Goal: Communication & Community: Ask a question

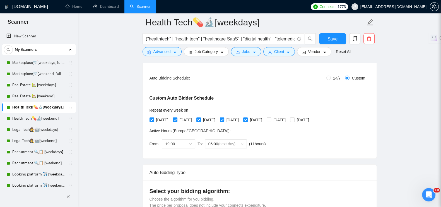
scroll to position [116, 0]
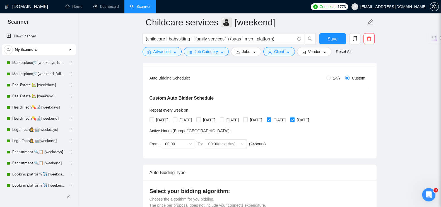
scroll to position [127, 0]
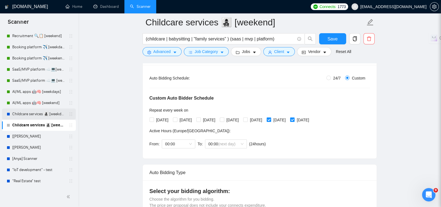
click at [37, 111] on link "Childcare services 👩‍👧‍👦 [weekdays]" at bounding box center [38, 113] width 53 height 11
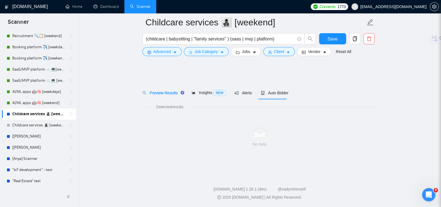
click at [69, 112] on icon "holder" at bounding box center [71, 114] width 4 height 4
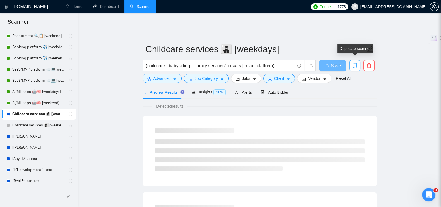
click at [356, 63] on icon "copy" at bounding box center [355, 65] width 4 height 5
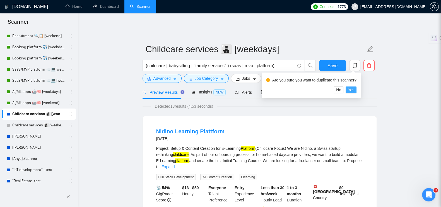
click at [349, 90] on span "Yes" at bounding box center [351, 90] width 6 height 6
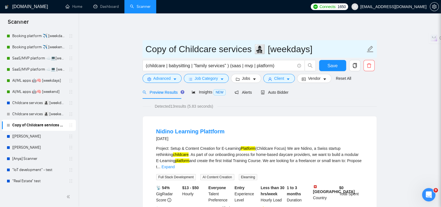
click at [146, 47] on input "Copy of Childcare services 👩‍👧‍👦 [weekdays]" at bounding box center [256, 49] width 220 height 14
drag, startPoint x: 178, startPoint y: 45, endPoint x: 281, endPoint y: 48, distance: 103.2
click at [281, 48] on input "FashionCopy of Childcare services 👩‍👧‍👦 [weekdays]" at bounding box center [256, 49] width 220 height 14
click at [190, 44] on input "Fashion 👩‍👧‍👦 [weekdays]" at bounding box center [256, 49] width 220 height 14
paste input "👗👠"
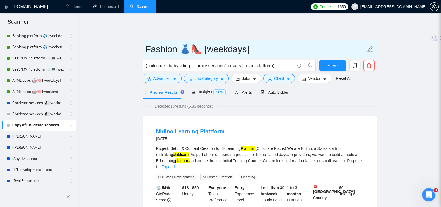
type input "Fashion 👗👠 [weekdays]"
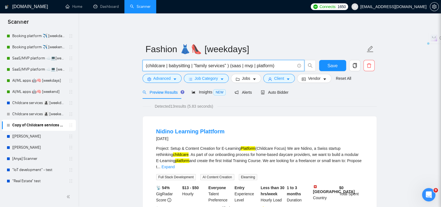
drag, startPoint x: 279, startPoint y: 61, endPoint x: 133, endPoint y: 56, distance: 145.9
paste input "("fashion" OR "apparel" OR "clothing" OR "luxury" OR "streetwear") AND ("saas" …"
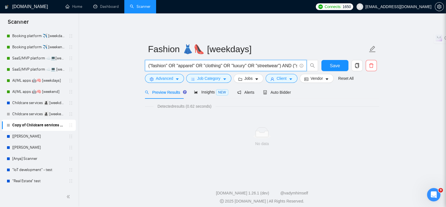
click at [152, 62] on input "("fashion" OR "apparel" OR "clothing" OR "luxury" OR "streetwear") AND ("saas" …" at bounding box center [222, 65] width 149 height 7
click at [167, 62] on input "(fashion" OR "apparel" OR "clothing" OR "luxury" OR "streetwear") AND ("saas" O…" at bounding box center [222, 65] width 149 height 7
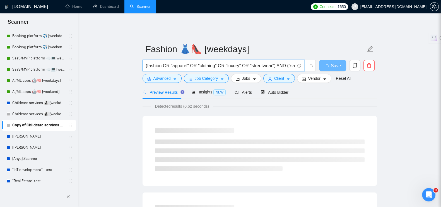
paste input "|"
click at [191, 62] on input "(fashion | apparel" OR "clothing" OR "luxury" OR "streetwear") AND ("saas" OR "…" at bounding box center [220, 65] width 149 height 7
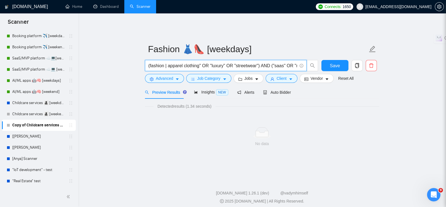
paste input "|"
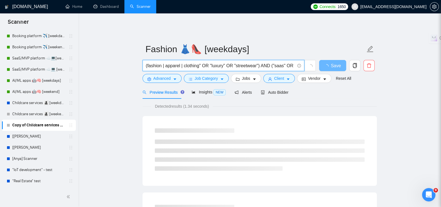
click at [211, 62] on input "(fashion | apparel | clothing" OR "luxury" OR "streetwear") AND ("saas" OR "mvp…" at bounding box center [220, 65] width 149 height 7
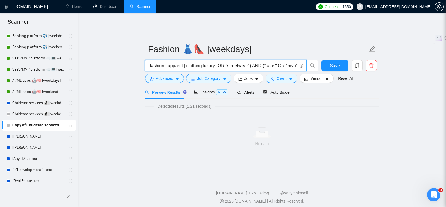
paste input "|"
click at [229, 62] on input "(fashion | apparel | clothing | luxury" OR "streetwear") AND ("saas" OR "mvp" O…" at bounding box center [222, 65] width 149 height 7
click at [230, 62] on input "(fashion | apparel | clothing | luxury" OR "streetwear") AND ("saas" OR "mvp" O…" at bounding box center [222, 65] width 149 height 7
paste input "|"
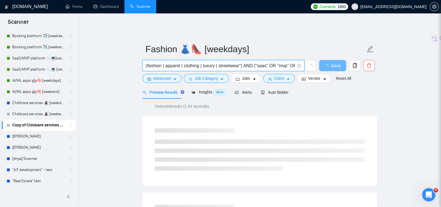
click at [255, 62] on input "(fashion | apparel | clothing | luxury | streetwear") AND ("saas" OR "mvp" OR "…" at bounding box center [220, 65] width 149 height 7
click at [253, 62] on input "(fashion | apparel | clothing | luxury | streetwear") AND ("saas" OR "mvp" OR "…" at bounding box center [220, 65] width 149 height 7
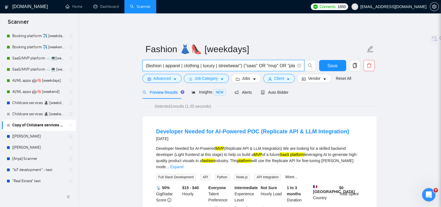
click at [246, 62] on input "(fashion | apparel | clothing | luxury | streetwear") ("saas" OR "mvp" OR "plat…" at bounding box center [220, 65] width 149 height 7
click at [265, 62] on input "(fashion | apparel | clothing | luxury | streetwear") (saas" OR "mvp" OR "platf…" at bounding box center [220, 65] width 149 height 7
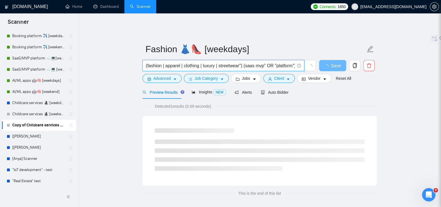
paste input "|"
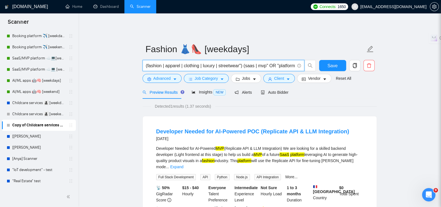
click at [277, 62] on input "(fashion | apparel | clothing | luxury | streetwear") (saas | mvp" OR "platform…" at bounding box center [220, 65] width 149 height 7
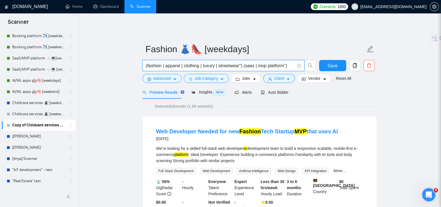
paste input "|"
click at [287, 62] on input "(fashion | apparel | clothing | luxury | streetwear") (saas | mvp | platform")" at bounding box center [220, 65] width 149 height 7
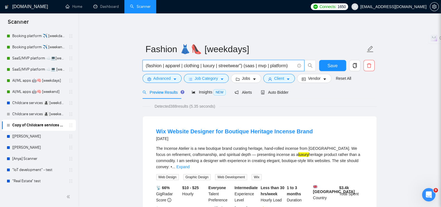
click at [240, 62] on input "(fashion | apparel | clothing | luxury | streetwear") (saas | mvp | platform)" at bounding box center [220, 65] width 149 height 7
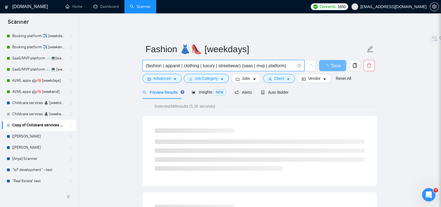
type input "(fashion | apparel | clothing | luxury | streetwear) (saas | mvp | platform)"
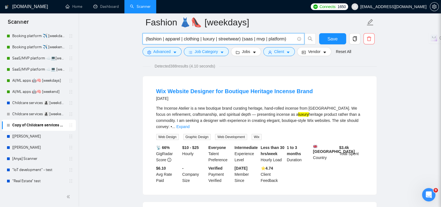
scroll to position [35, 0]
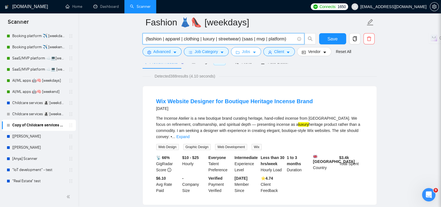
click at [239, 53] on button "Jobs" at bounding box center [246, 51] width 30 height 9
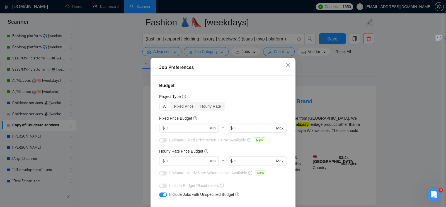
click at [127, 74] on div "Job Preferences Budget Project Type All Fixed Price Hourly Rate Fixed Price Bud…" at bounding box center [223, 103] width 446 height 207
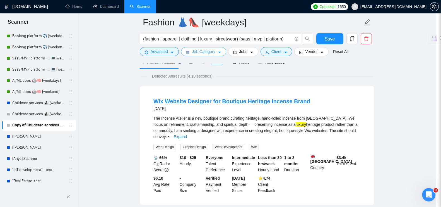
click at [210, 49] on span "Job Category" at bounding box center [203, 52] width 23 height 6
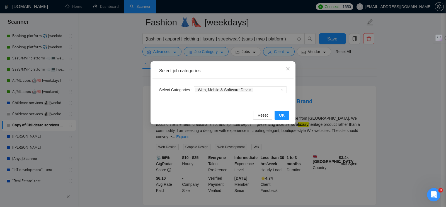
click at [121, 87] on div "Select job categories Select Categories Web, Mobile & Software Dev Reset OK" at bounding box center [223, 103] width 446 height 207
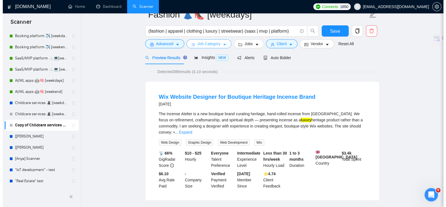
scroll to position [0, 0]
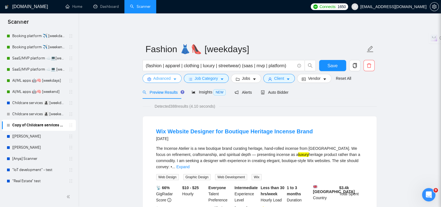
click at [165, 76] on span "Advanced" at bounding box center [161, 78] width 17 height 6
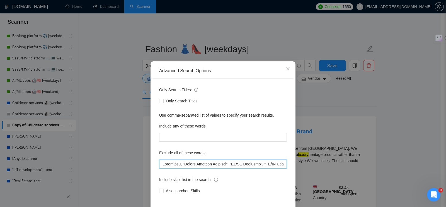
click at [160, 161] on input "text" at bounding box center [223, 164] width 128 height 9
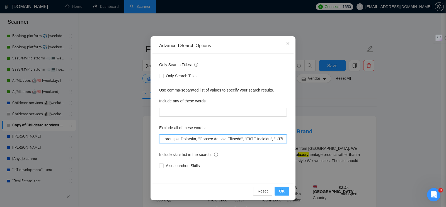
type input "Loremips, Dolorsita, "Consec Adipisc Elitsedd", "EI/TE Incididu", "UT/LA Etdolo…"
click at [282, 188] on span "OK" at bounding box center [282, 191] width 6 height 6
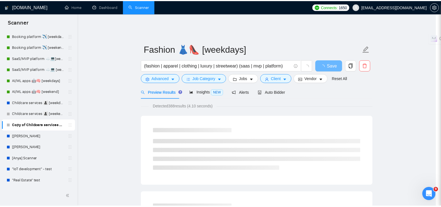
scroll to position [0, 0]
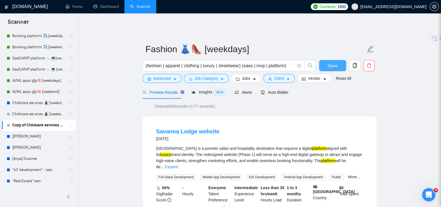
click at [329, 63] on span "Save" at bounding box center [332, 65] width 10 height 7
click at [262, 90] on icon "robot" at bounding box center [263, 92] width 4 height 4
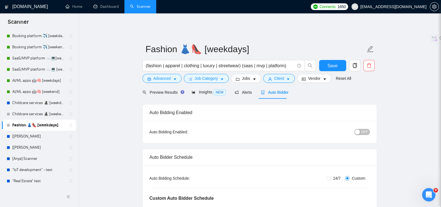
radio input "false"
radio input "true"
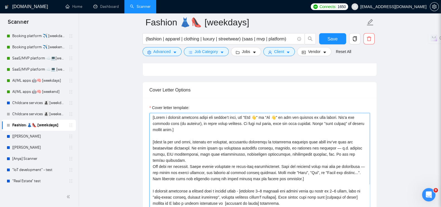
click at [211, 129] on textarea "Cover letter template:" at bounding box center [259, 175] width 220 height 125
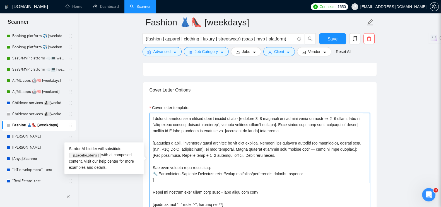
scroll to position [74, 0]
click at [170, 153] on textarea "Cover letter template:" at bounding box center [259, 175] width 220 height 125
drag, startPoint x: 304, startPoint y: 153, endPoint x: 210, endPoint y: 153, distance: 93.7
click at [210, 153] on textarea "Cover letter template:" at bounding box center [259, 175] width 220 height 125
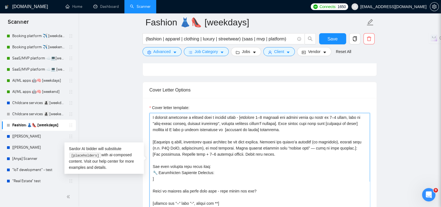
paste textarea "https://exore.pro/cases/crm-for-fashion-agencies"
click at [231, 149] on textarea "Cover letter template:" at bounding box center [259, 175] width 220 height 125
click at [227, 151] on textarea "Cover letter template:" at bounding box center [259, 175] width 220 height 125
drag, startPoint x: 208, startPoint y: 153, endPoint x: 161, endPoint y: 153, distance: 46.6
click at [161, 153] on textarea "Cover letter template:" at bounding box center [259, 175] width 220 height 125
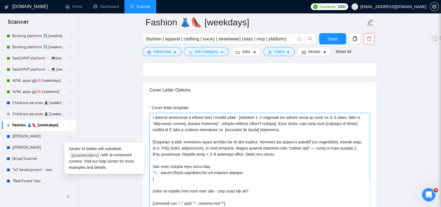
paste textarea "CRM For Model Agency"
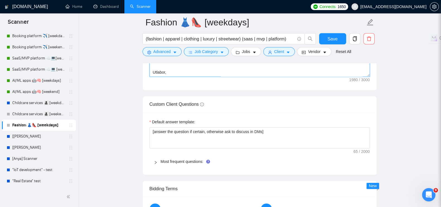
scroll to position [837, 0]
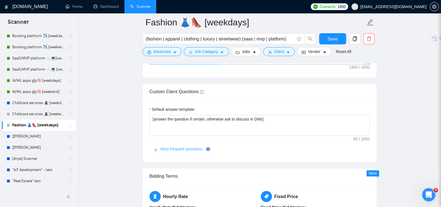
type textarea "[Lorem i dolorsit ametcons adipi eli seddoe’t inci, utl "Etd 👋" ma "Al 👋" en ad…"
click at [180, 147] on link "Most frequent questions:" at bounding box center [182, 149] width 43 height 4
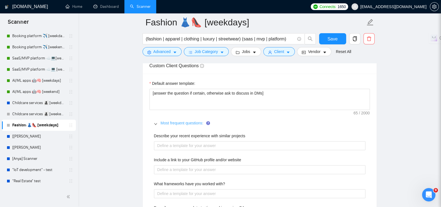
scroll to position [906, 0]
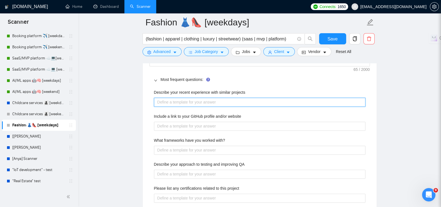
click at [172, 98] on projects "Describe your recent experience with similar projects" at bounding box center [259, 102] width 211 height 9
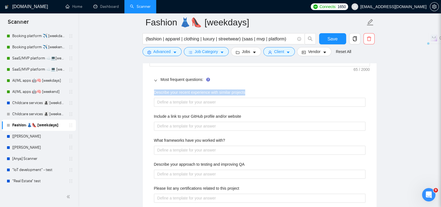
drag, startPoint x: 258, startPoint y: 77, endPoint x: 149, endPoint y: 78, distance: 109.0
click at [149, 78] on div "Default answer template: [answer the question if certain, otherwise ask to disc…" at bounding box center [260, 124] width 234 height 189
copy label "Describe your recent experience with similar projects"
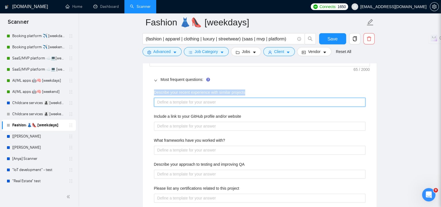
click at [211, 98] on projects "Describe your recent experience with similar projects" at bounding box center [259, 102] width 211 height 9
paste projects "We’ve recently worked on several fashion-related projects, including e-commerce…"
type projects "We’ve recently worked on several fashion-related projects, including e-commerce…"
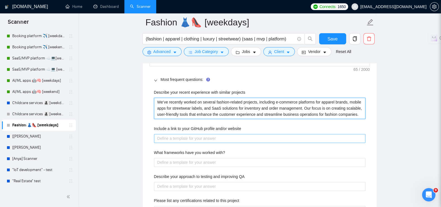
type projects "We’ve recently worked on several fashion-related projects, including e-commerce…"
click at [196, 134] on website "Include a link to your GitHub profile and/or website" at bounding box center [259, 138] width 211 height 9
paste website "[URL][DOMAIN_NAME]"
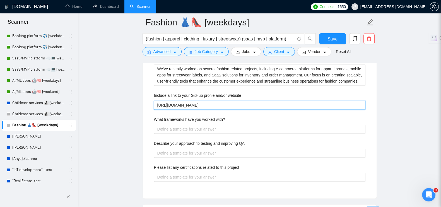
scroll to position [976, 0]
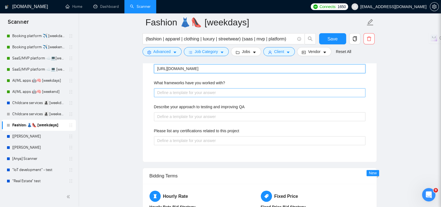
type website "[URL][DOMAIN_NAME]"
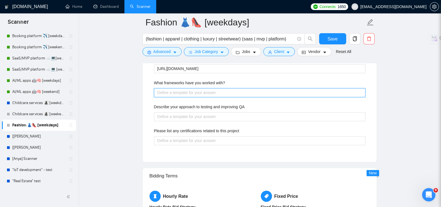
click at [169, 88] on with\? "What frameworks have you worked with?" at bounding box center [259, 92] width 211 height 9
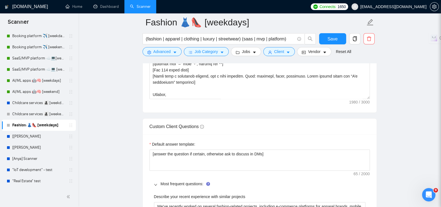
scroll to position [697, 0]
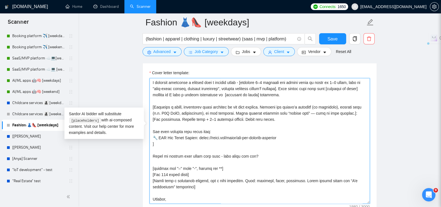
drag, startPoint x: 199, startPoint y: 118, endPoint x: 159, endPoint y: 116, distance: 40.2
click at [159, 116] on textarea "Cover letter template:" at bounding box center [259, 140] width 220 height 125
click at [211, 116] on textarea "Cover letter template:" at bounding box center [259, 140] width 220 height 125
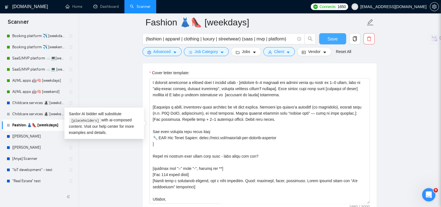
click at [330, 37] on span "Save" at bounding box center [332, 38] width 10 height 7
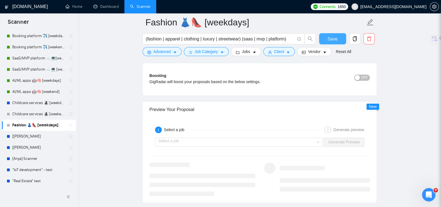
scroll to position [1115, 0]
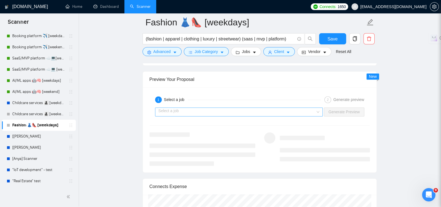
click at [181, 108] on input "search" at bounding box center [236, 112] width 157 height 8
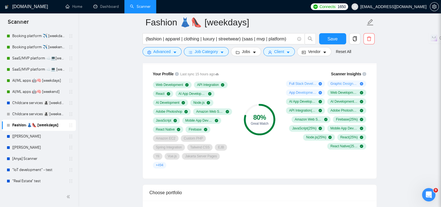
scroll to position [349, 0]
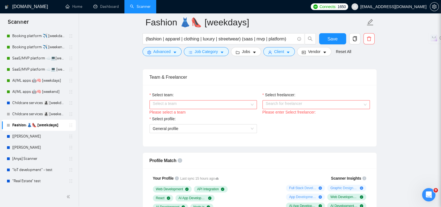
click at [181, 100] on input "Select team:" at bounding box center [201, 104] width 97 height 8
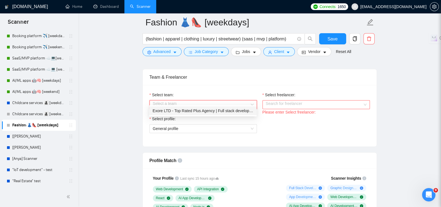
click at [180, 110] on div "Exore LTD - Top Rated Plus Agency | Full stack development 🏅" at bounding box center [203, 111] width 101 height 6
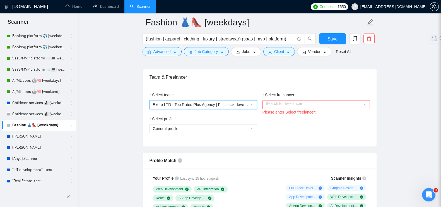
click at [280, 95] on div "Select freelancer:" at bounding box center [315, 96] width 107 height 8
click at [277, 100] on input "Select freelancer:" at bounding box center [314, 104] width 97 height 8
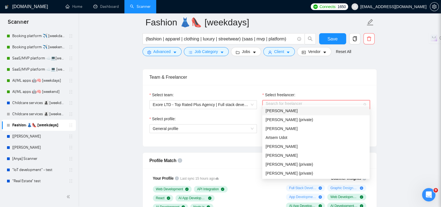
click at [277, 108] on span "[PERSON_NAME]" at bounding box center [281, 110] width 32 height 4
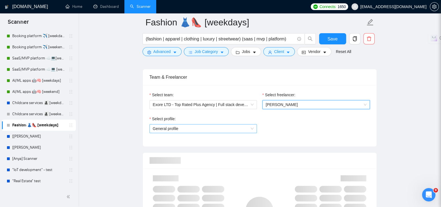
click at [182, 124] on span "General profile" at bounding box center [203, 128] width 101 height 8
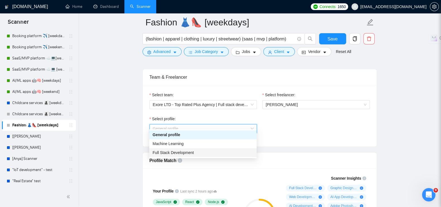
click at [170, 150] on span "Full Stack Development" at bounding box center [173, 152] width 41 height 4
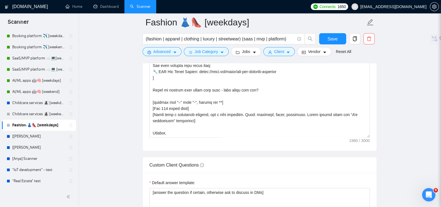
scroll to position [73, 0]
click at [327, 36] on button "Save" at bounding box center [332, 38] width 27 height 11
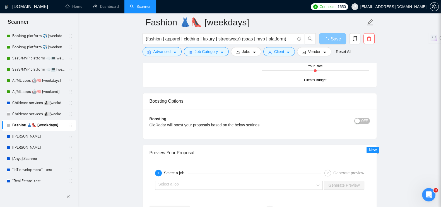
scroll to position [1115, 0]
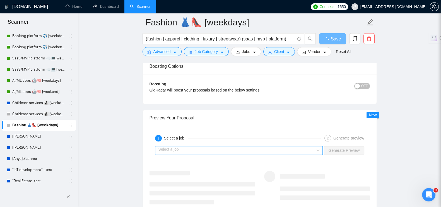
click at [180, 146] on input "search" at bounding box center [236, 150] width 157 height 8
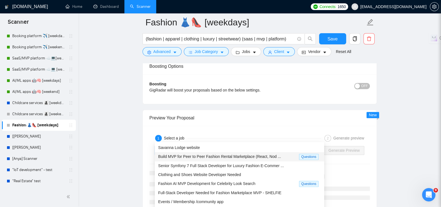
click at [172, 155] on span "Build MVP for Peer to Peer Fashion Rental Marketplace (React, Nod ..." at bounding box center [219, 156] width 123 height 4
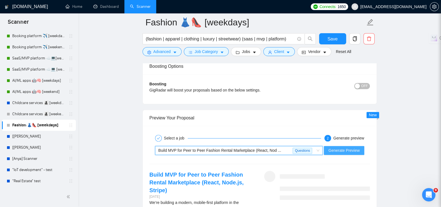
click at [343, 147] on span "Generate Preview" at bounding box center [343, 150] width 31 height 6
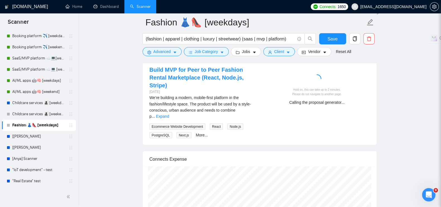
scroll to position [1150, 0]
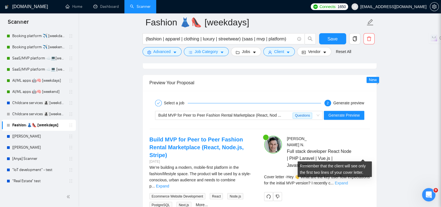
click at [348, 180] on link "Expand" at bounding box center [341, 182] width 13 height 4
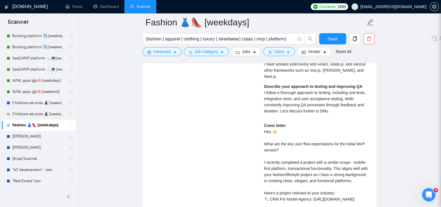
scroll to position [1325, 0]
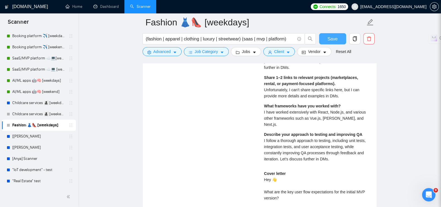
click at [328, 40] on span "Save" at bounding box center [332, 38] width 10 height 7
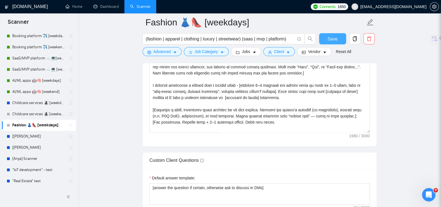
scroll to position [697, 0]
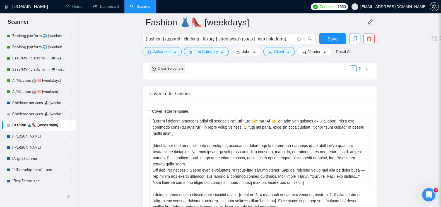
click at [352, 40] on icon "copy" at bounding box center [354, 38] width 5 height 5
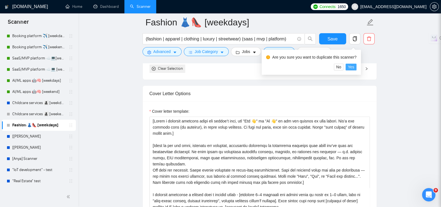
click at [353, 66] on span "Yes" at bounding box center [351, 67] width 6 height 6
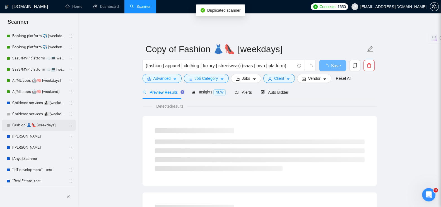
scroll to position [149, 0]
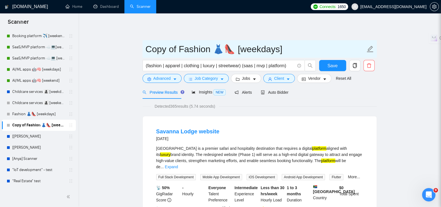
click at [178, 46] on input "Copy of Fashion 👗👠 [weekdays]" at bounding box center [256, 49] width 220 height 14
drag, startPoint x: 180, startPoint y: 45, endPoint x: 138, endPoint y: 42, distance: 42.2
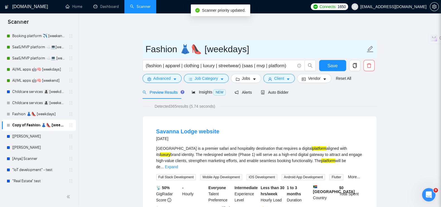
click at [245, 44] on input "Fashion 👗👠 [weekdays]" at bounding box center [256, 49] width 220 height 14
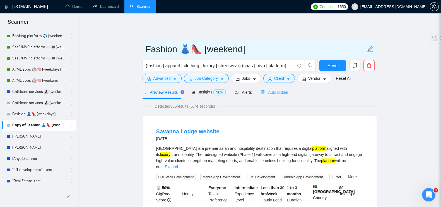
type input "Fashion 👗👠 [weekend]"
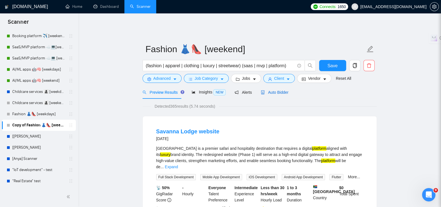
click at [277, 90] on span "Auto Bidder" at bounding box center [275, 92] width 28 height 4
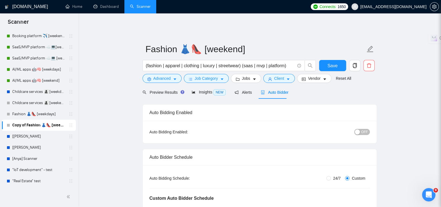
radio input "false"
radio input "true"
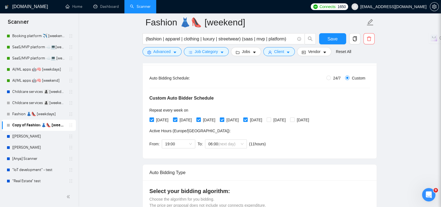
click at [149, 117] on input "[DATE]" at bounding box center [151, 119] width 4 height 4
checkbox input "false"
click at [176, 117] on input "[DATE]" at bounding box center [175, 119] width 4 height 4
checkbox input "false"
click at [200, 117] on input "[DATE]" at bounding box center [198, 119] width 4 height 4
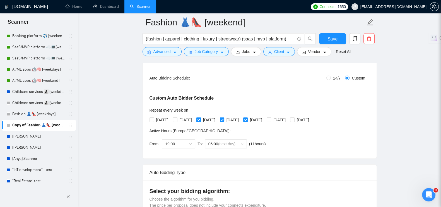
checkbox input "false"
click at [224, 117] on input "[DATE]" at bounding box center [222, 119] width 4 height 4
checkbox input "false"
click at [247, 117] on input "[DATE]" at bounding box center [245, 119] width 4 height 4
checkbox input "false"
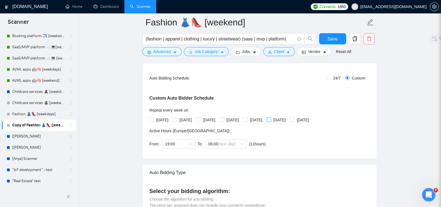
click at [271, 117] on input "[DATE]" at bounding box center [269, 119] width 4 height 4
checkbox input "true"
click at [294, 117] on input "[DATE]" at bounding box center [292, 119] width 4 height 4
checkbox input "true"
click at [194, 139] on div "19:00" at bounding box center [178, 143] width 33 height 9
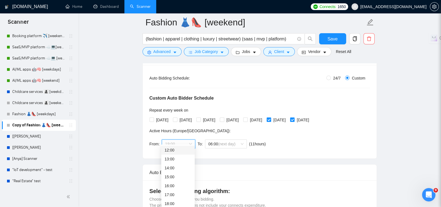
scroll to position [3, 0]
click at [174, 146] on div "00:00" at bounding box center [178, 147] width 27 height 6
click at [241, 140] on span "06:00" at bounding box center [225, 144] width 35 height 8
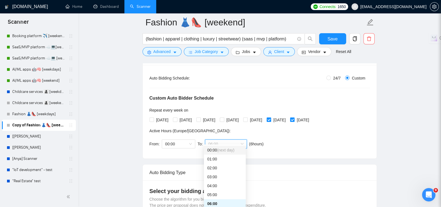
click at [218, 146] on div "00:00 (next day)" at bounding box center [225, 150] width 42 height 9
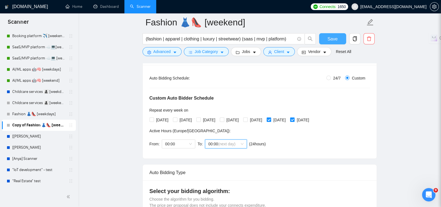
click at [335, 39] on span "Save" at bounding box center [332, 38] width 10 height 7
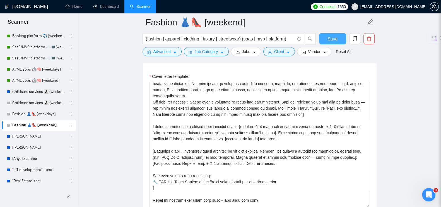
scroll to position [69, 0]
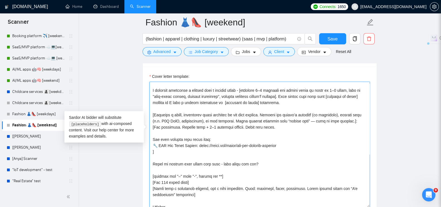
drag, startPoint x: 262, startPoint y: 143, endPoint x: 153, endPoint y: 146, distance: 108.5
click at [153, 146] on textarea "Cover letter template:" at bounding box center [259, 144] width 220 height 125
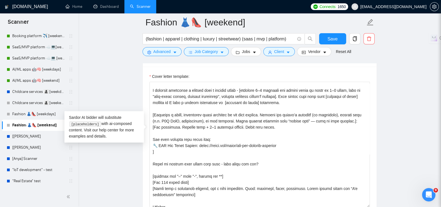
click at [89, 161] on main "Fashion 👗👠 [weekend] (fashion | apparel | clothing | luxury | streetwear) (saas…" at bounding box center [259, 100] width 345 height 1612
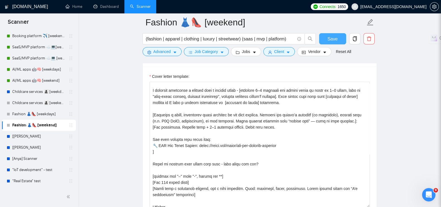
click at [320, 38] on button "Save" at bounding box center [332, 38] width 27 height 11
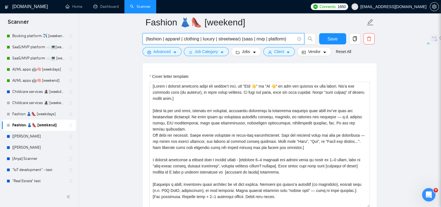
drag, startPoint x: 145, startPoint y: 40, endPoint x: 297, endPoint y: 43, distance: 151.7
click at [297, 43] on span "(fashion | apparel | clothing | luxury | streetwear) (saas | mvp | platform)" at bounding box center [224, 38] width 162 height 11
click at [356, 38] on icon "copy" at bounding box center [355, 38] width 4 height 5
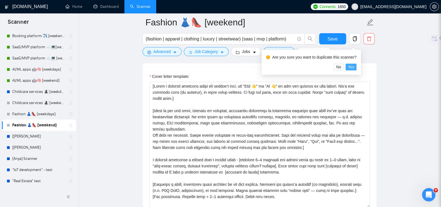
click at [355, 66] on button "Yes" at bounding box center [351, 67] width 11 height 7
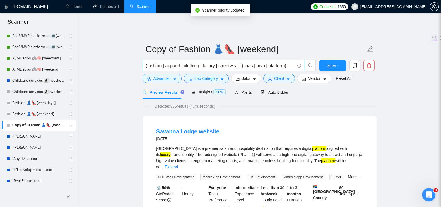
click at [160, 62] on input "(fashion | apparel | clothing | luxury | streetwear) (saas | mvp | platform)" at bounding box center [220, 65] width 149 height 7
click at [175, 62] on input "(sport' | apparel | clothing | luxury | streetwear) (saas | mvp | platform)" at bounding box center [220, 65] width 149 height 7
drag, startPoint x: 181, startPoint y: 61, endPoint x: 239, endPoint y: 62, distance: 58.6
click at [239, 62] on input "(sport' | collegiate | clothing | luxury | streetwear) (saas | mvp | platform)" at bounding box center [220, 65] width 149 height 7
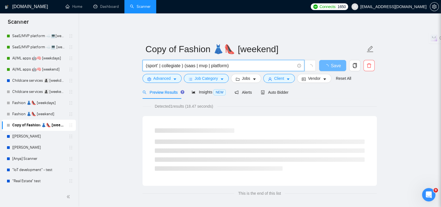
paste input "athletics"
paste input "fitness"
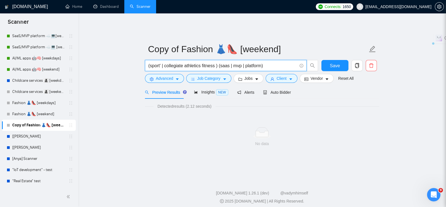
drag, startPoint x: 165, startPoint y: 59, endPoint x: 162, endPoint y: 60, distance: 3.2
click at [162, 62] on input "(sport' | collegiate athletics fitness ) (saas | mvp | platform)" at bounding box center [222, 65] width 149 height 7
click at [184, 62] on input "(sport' | collegiate athletics fitness ) (saas | mvp | platform)" at bounding box center [222, 65] width 149 height 7
paste input "|"
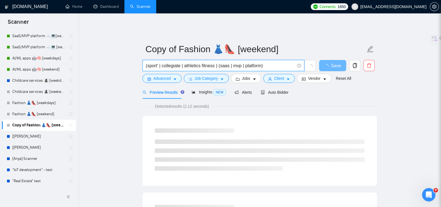
click at [201, 62] on input "(sport' | collegiate | athletics fitness ) (saas | mvp | platform)" at bounding box center [220, 65] width 149 height 7
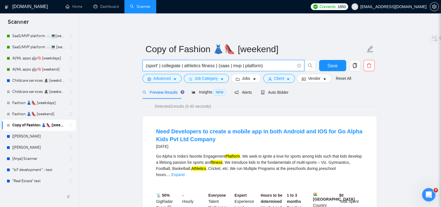
click at [202, 62] on input "(sport' | collegiate | athletics fitness ) (saas | mvp | platform)" at bounding box center [220, 65] width 149 height 7
paste input "|"
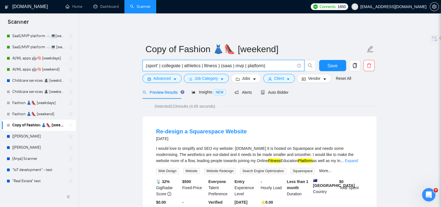
click at [261, 62] on input "(sport' | collegiate | athletics | fitness ) (saas | mvp | platform)" at bounding box center [220, 65] width 149 height 7
paste input "|"
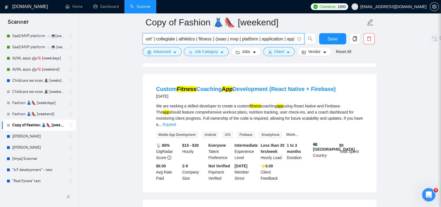
scroll to position [279, 0]
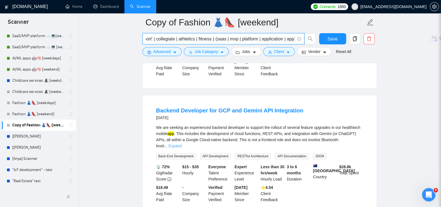
type input "(sport' | collegiate | athletics | fitness ) (saas | mvp | platform | applicati…"
click at [182, 144] on link "Expand" at bounding box center [174, 146] width 13 height 4
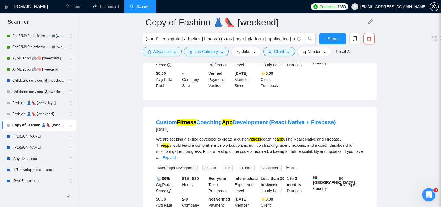
scroll to position [105, 0]
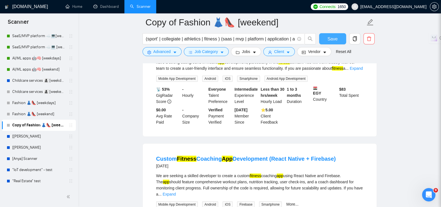
click at [324, 37] on button "Save" at bounding box center [332, 38] width 27 height 11
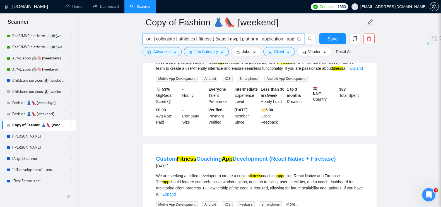
drag, startPoint x: 221, startPoint y: 38, endPoint x: 293, endPoint y: 41, distance: 71.4
click at [293, 41] on input "(sport' | collegiate | athletics | fitness ) (saas | mvp | platform | applicati…" at bounding box center [220, 38] width 149 height 7
click at [23, 113] on link "Fashion 👗👠 [weekend]" at bounding box center [38, 113] width 53 height 11
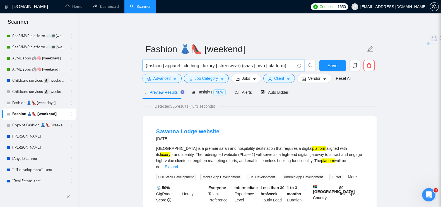
drag, startPoint x: 243, startPoint y: 62, endPoint x: 282, endPoint y: 62, distance: 39.0
click at [282, 62] on input "(fashion | apparel | clothing | luxury | streetwear) (saas | mvp | platform)" at bounding box center [220, 65] width 149 height 7
paste input "saas | mvp | platform | application | app"
type input "(fashion | apparel | clothing | luxury | streetwear) (saas | mvp | platform | a…"
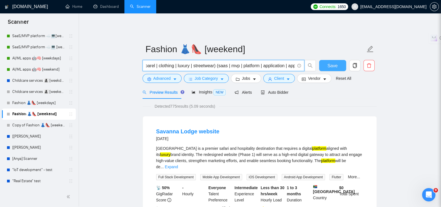
click at [337, 63] on button "Save" at bounding box center [332, 65] width 27 height 11
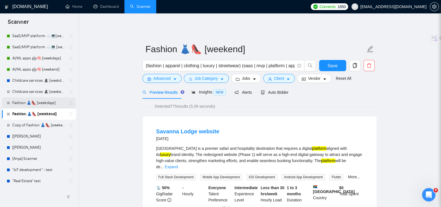
click at [26, 105] on link "Fashion 👗👠 [weekdays]" at bounding box center [38, 102] width 53 height 11
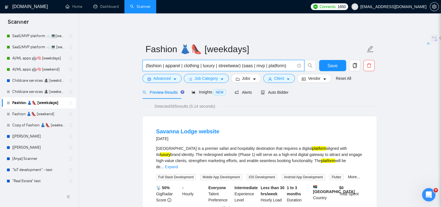
drag, startPoint x: 243, startPoint y: 62, endPoint x: 283, endPoint y: 62, distance: 39.9
click at [283, 62] on input "(fashion | apparel | clothing | luxury | streetwear) (saas | mvp | platform)" at bounding box center [220, 65] width 149 height 7
paste input "saas | mvp | platform | application | app"
type input "(fashion | apparel | clothing | luxury | streetwear) (saas | mvp | platform | a…"
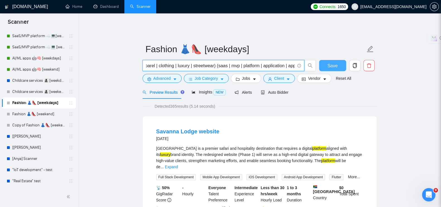
click at [338, 62] on button "Save" at bounding box center [332, 65] width 27 height 11
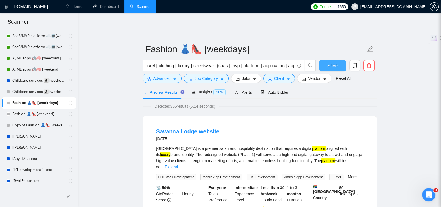
scroll to position [0, 0]
click at [24, 91] on link "Childcare services 👩‍👧‍👦 [weekend]" at bounding box center [38, 91] width 53 height 11
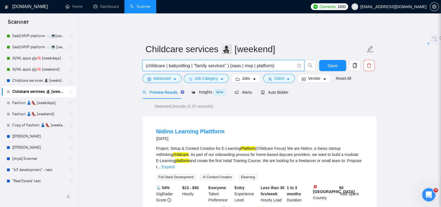
drag, startPoint x: 230, startPoint y: 63, endPoint x: 272, endPoint y: 62, distance: 41.8
click at [272, 62] on input "(childcare | babysitting | "family services" ) (saas | mvp | platform)" at bounding box center [220, 65] width 149 height 7
paste input "saas | mvp | platform | application | app"
type input "(childcare | babysitting | "family services" ) (saas | mvp | platform | applica…"
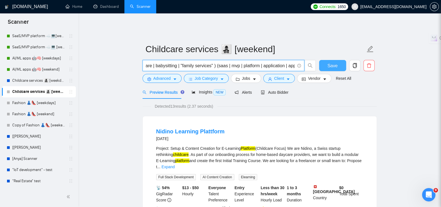
click at [334, 62] on span "Save" at bounding box center [332, 65] width 10 height 7
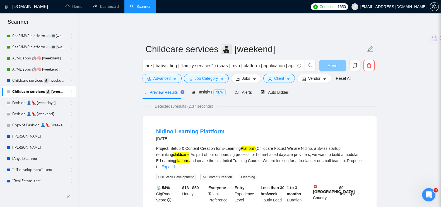
scroll to position [0, 0]
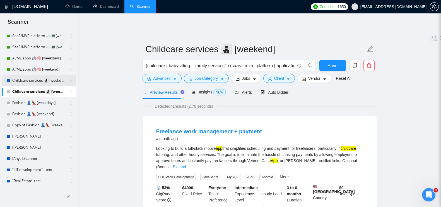
click at [49, 80] on link "Childcare services 👩‍👧‍👦 [weekdays]" at bounding box center [38, 80] width 53 height 11
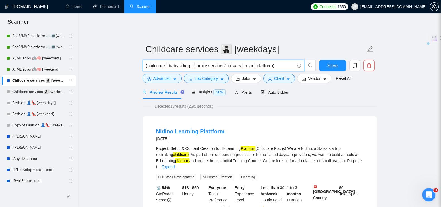
drag, startPoint x: 231, startPoint y: 63, endPoint x: 271, endPoint y: 63, distance: 40.4
click at [271, 63] on input "(childcare | babysitting | "family services" ) (saas | mvp | platform)" at bounding box center [220, 65] width 149 height 7
paste input "saas | mvp | platform | application | app"
type input "(childcare | babysitting | "family services" ) (saas | mvp | platform | applica…"
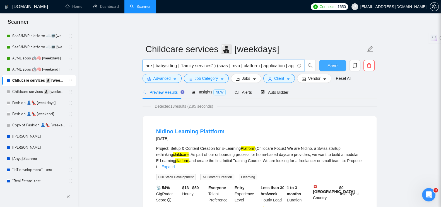
click at [341, 61] on button "Save" at bounding box center [332, 65] width 27 height 11
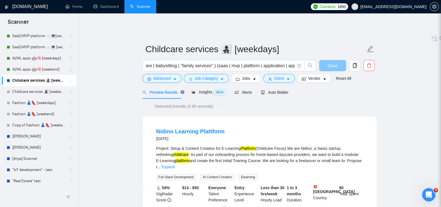
scroll to position [0, 0]
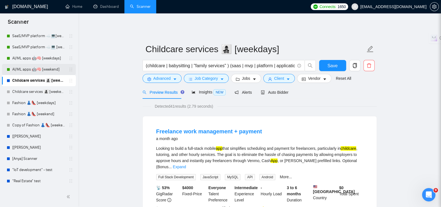
click at [44, 67] on link "AI/ML apps 🤖🧠 [weekend]" at bounding box center [38, 69] width 53 height 11
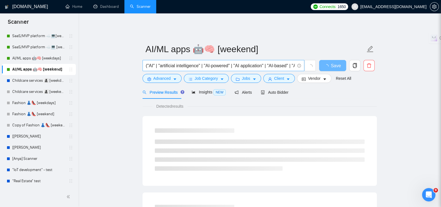
click at [182, 62] on input "("AI" | "artificial intelligence" | "AI-powered" | "AI application" | "AI-based…" at bounding box center [220, 65] width 149 height 7
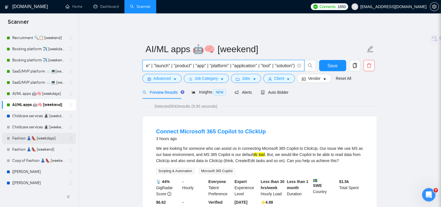
scroll to position [91, 0]
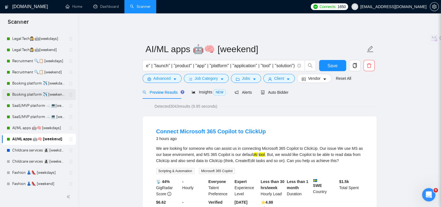
click at [22, 91] on link "Booking platform ✈️ [weekend]" at bounding box center [38, 94] width 53 height 11
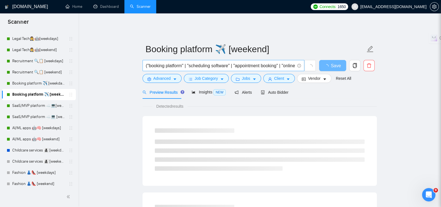
click at [256, 62] on input "("booking platform" | "scheduling software" | "appointment booking" | "online b…" at bounding box center [220, 65] width 149 height 7
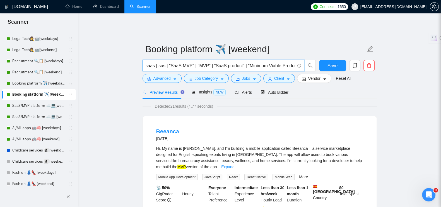
scroll to position [0, 1415]
click at [292, 62] on input "("booking platform" | "scheduling software" | "appointment booking" | "online b…" at bounding box center [220, 65] width 149 height 7
click at [293, 62] on input "("booking platform" | "scheduling software" | "appointment booking" | "online b…" at bounding box center [220, 65] width 149 height 7
paste input "saas | mvp | platform | application | app"
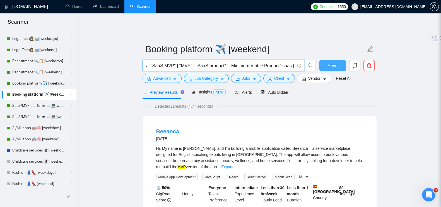
scroll to position [0, 1492]
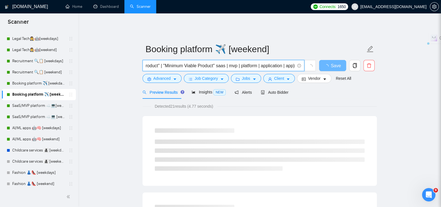
drag, startPoint x: 261, startPoint y: 61, endPoint x: 230, endPoint y: 60, distance: 30.4
click at [230, 62] on input "("booking platform" | "scheduling software" | "appointment booking" | "online b…" at bounding box center [220, 65] width 149 height 7
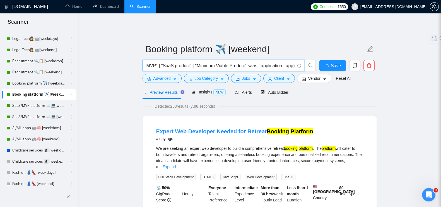
scroll to position [0, 1461]
click at [258, 62] on input "("booking platform" | "scheduling software" | "appointment booking" | "online b…" at bounding box center [220, 65] width 149 height 7
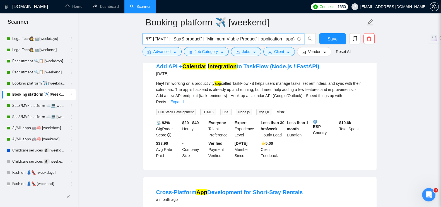
scroll to position [35, 0]
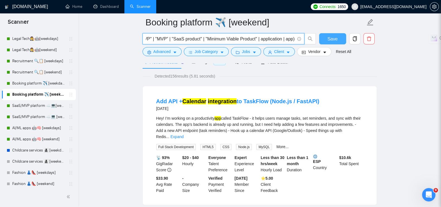
type input "("booking platform" | "scheduling software" | "appointment booking" | "online b…"
click at [328, 40] on span "Save" at bounding box center [332, 38] width 10 height 7
click at [287, 37] on input "("booking platform" | "scheduling software" | "appointment booking" | "online b…" at bounding box center [220, 38] width 149 height 7
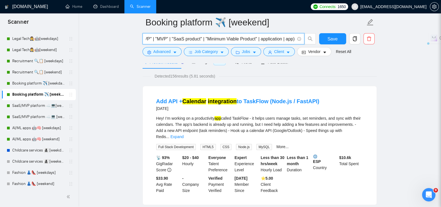
drag, startPoint x: 257, startPoint y: 38, endPoint x: 293, endPoint y: 41, distance: 35.8
click at [293, 41] on input "("booking platform" | "scheduling software" | "appointment booking" | "online b…" at bounding box center [220, 38] width 149 height 7
click at [332, 40] on span "Save" at bounding box center [332, 38] width 10 height 7
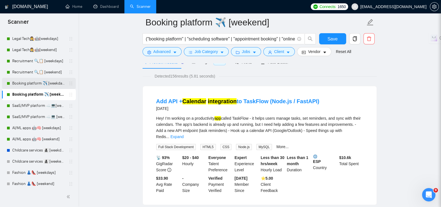
click at [19, 83] on link "Booking platform ✈️ [weekdays]" at bounding box center [38, 83] width 53 height 11
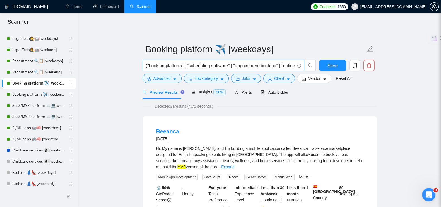
click at [291, 62] on input "("booking platform" | "scheduling software" | "appointment booking" | "online b…" at bounding box center [220, 65] width 149 height 7
click at [293, 62] on input "("booking platform" | "scheduling software" | "appointment booking" | "online b…" at bounding box center [220, 65] width 149 height 7
paste input "| application | app"
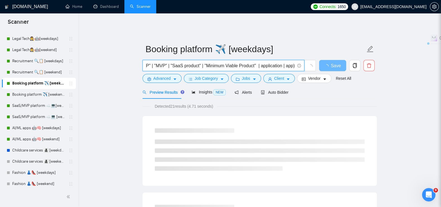
click at [259, 62] on input "("booking platform" | "scheduling software" | "appointment booking" | "online b…" at bounding box center [220, 65] width 149 height 7
click at [258, 62] on input "("booking platform" | "scheduling software" | "appointment booking" | "online b…" at bounding box center [220, 65] width 149 height 7
paste input "|"
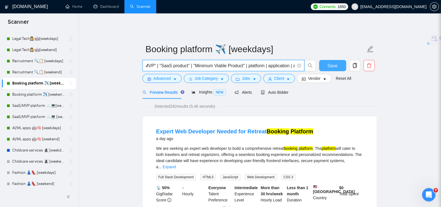
scroll to position [0, 1471]
drag, startPoint x: 257, startPoint y: 61, endPoint x: 294, endPoint y: 63, distance: 36.3
click at [294, 63] on input "("booking platform" | "scheduling software" | "appointment booking" | "online b…" at bounding box center [220, 65] width 149 height 7
type input "("booking platform" | "scheduling software" | "appointment booking" | "online b…"
click at [329, 62] on span "Save" at bounding box center [332, 65] width 10 height 7
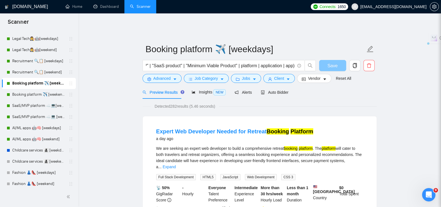
scroll to position [0, 0]
click at [25, 94] on link "Booking platform ✈️ [weekend]" at bounding box center [38, 94] width 53 height 11
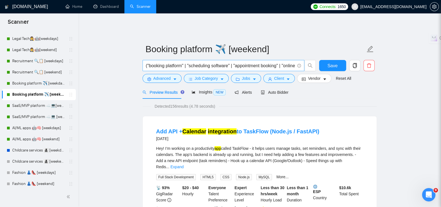
click at [265, 62] on input "("booking platform" | "scheduling software" | "appointment booking" | "online b…" at bounding box center [220, 65] width 149 height 7
click at [257, 62] on input "("booking platform" | "scheduling software" | "appointment booking" | "online b…" at bounding box center [220, 65] width 149 height 7
click at [258, 62] on input "("booking platform" | "scheduling software" | "appointment booking" | "online b…" at bounding box center [220, 65] width 149 height 7
paste input "platform | application | app|"
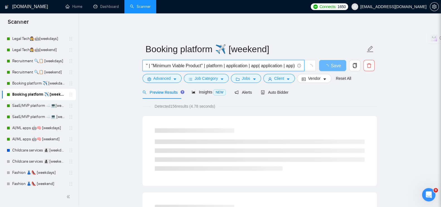
scroll to position [0, 1507]
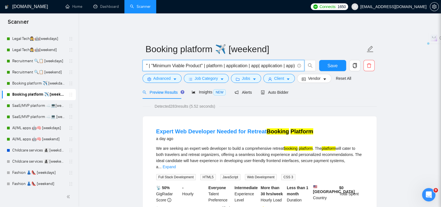
drag, startPoint x: 258, startPoint y: 62, endPoint x: 292, endPoint y: 62, distance: 34.0
click at [292, 62] on input "("booking platform" | "scheduling software" | "appointment booking" | "online b…" at bounding box center [220, 65] width 149 height 7
type input "("booking platform" | "scheduling software" | "appointment booking" | "online b…"
click at [337, 61] on button "Save" at bounding box center [332, 65] width 27 height 11
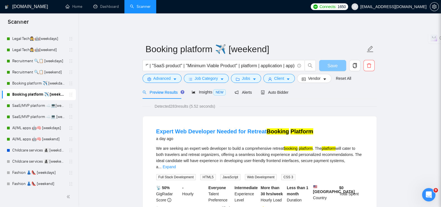
scroll to position [0, 0]
click at [26, 72] on link "Recruitment 🔍📋 [weekend]" at bounding box center [38, 72] width 53 height 11
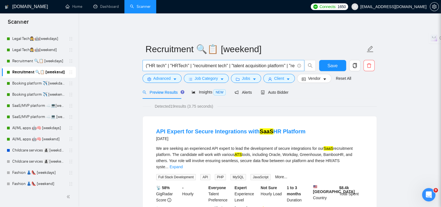
click at [289, 62] on input "("HR tech" | "HRTech" | "recruitment tech" | "talent acquisition platform" | "r…" at bounding box center [220, 65] width 149 height 7
click at [294, 62] on input "("HR tech" | "HRTech" | "recruitment tech" | "talent acquisition platform" | "r…" at bounding box center [220, 65] width 149 height 7
click at [293, 62] on input "("HR tech" | "HRTech" | "recruitment tech" | "talent acquisition platform" | "r…" at bounding box center [220, 65] width 149 height 7
paste input "| platform | application | app"
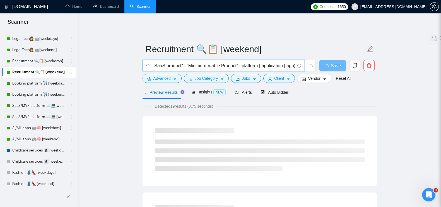
scroll to position [0, 1537]
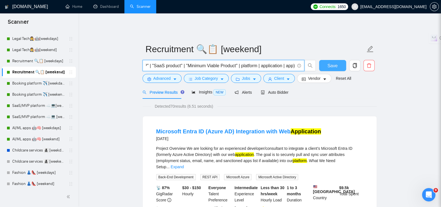
type input "("HR tech" | "HRTech" | "recruitment tech" | "talent acquisition platform" | "r…"
click at [324, 60] on button "Save" at bounding box center [332, 65] width 27 height 11
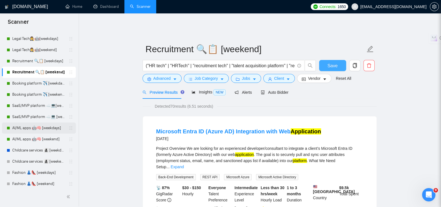
scroll to position [56, 0]
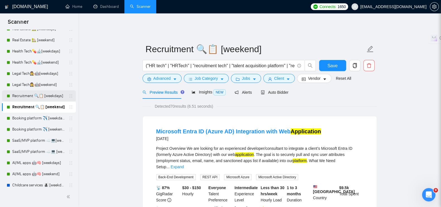
click at [29, 95] on link "Recruitment 🔍📋 [weekdays]" at bounding box center [38, 95] width 53 height 11
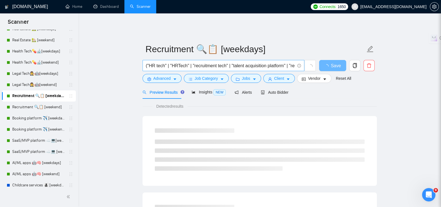
click at [293, 63] on input "("HR tech" | "HRTech" | "recruitment tech" | "talent acquisition platform" | "r…" at bounding box center [220, 65] width 149 height 7
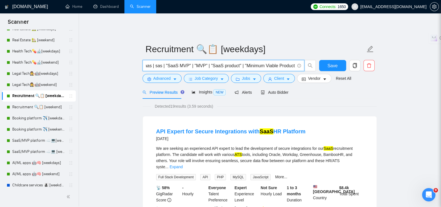
scroll to position [0, 1480]
click at [293, 63] on input "("HR tech" | "HRTech" | "recruitment tech" | "talent acquisition platform" | "r…" at bounding box center [220, 65] width 149 height 7
paste input "| platform | application | app"
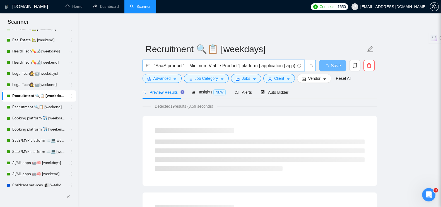
scroll to position [0, 1536]
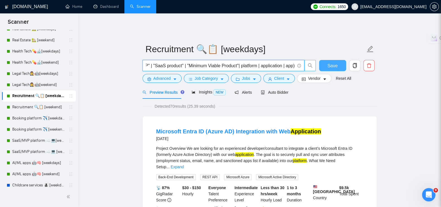
type input "("HR tech" | "HRTech" | "recruitment tech" | "talent acquisition platform" | "r…"
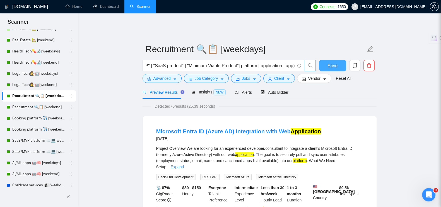
click at [334, 62] on span "Save" at bounding box center [332, 65] width 10 height 7
click at [208, 90] on span "Insights NEW" at bounding box center [209, 92] width 34 height 4
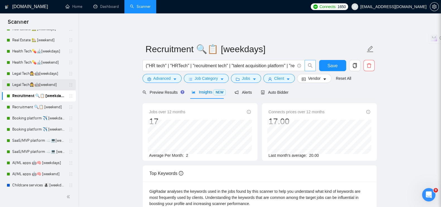
click at [32, 84] on link "Legal Tech👩‍⚖️🤖[weekend]" at bounding box center [38, 84] width 53 height 11
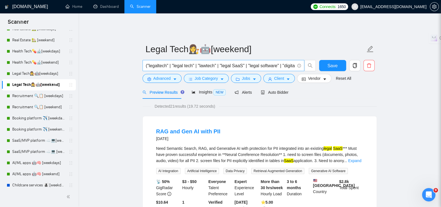
click at [290, 62] on input "("legaltech" | "legal tech" | "lawtech" | "legal SaaS" | "legal software" | "di…" at bounding box center [220, 65] width 149 height 7
click at [293, 63] on input "("legaltech" | "legal tech" | "lawtech" | "legal SaaS" | "legal software" | "di…" at bounding box center [220, 65] width 149 height 7
paste input "| platform | application | app"
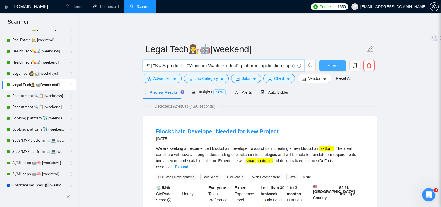
type input "("legaltech" | "legal tech" | "lawtech" | "legal SaaS" | "legal software" | "di…"
click at [336, 62] on span "Save" at bounding box center [332, 65] width 10 height 7
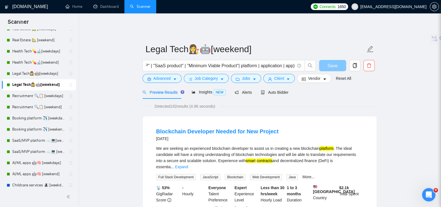
scroll to position [0, 0]
click at [192, 90] on icon "area-chart" at bounding box center [194, 92] width 4 height 4
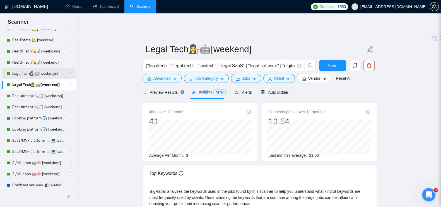
click at [17, 69] on link "Legal Tech👩‍⚖️🤖[weekdays]" at bounding box center [38, 73] width 53 height 11
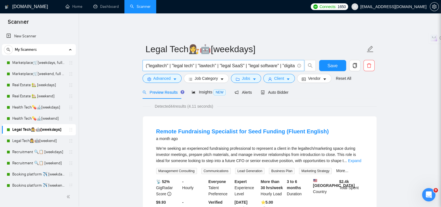
click at [283, 62] on input "("legaltech" | "legal tech" | "lawtech" | "legal SaaS" | "legal software" | "di…" at bounding box center [220, 65] width 149 height 7
click at [293, 62] on input "("legaltech" | "legal tech" | "lawtech" | "legal SaaS" | "legal software" | "di…" at bounding box center [220, 65] width 149 height 7
paste input "| platform | application | app"
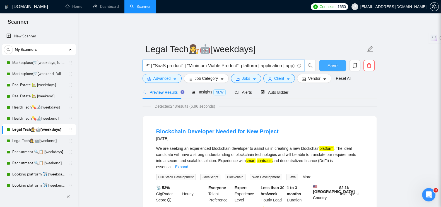
type input "("legaltech" | "legal tech" | "lawtech" | "legal SaaS" | "legal software" | "di…"
click at [328, 63] on span "Save" at bounding box center [332, 65] width 10 height 7
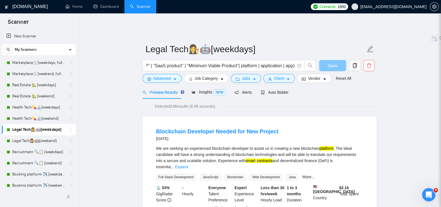
scroll to position [0, 0]
click at [26, 118] on link "Health Tech💊🔬[weekend]" at bounding box center [38, 118] width 53 height 11
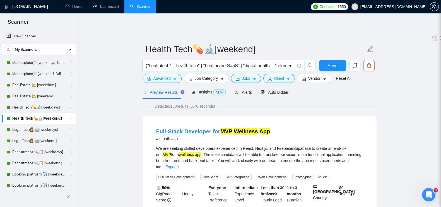
click at [278, 62] on input "("healthtech" | "health tech" | "healthcare SaaS" | "digital health" | "telemed…" at bounding box center [220, 65] width 149 height 7
click at [293, 62] on input "("healthtech" | "health tech" | "healthcare SaaS" | "digital health" | "telemed…" at bounding box center [220, 65] width 149 height 7
paste input "| platform | application | app"
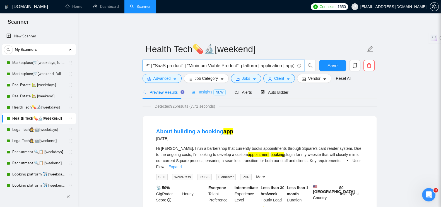
type input "("healthtech" | "health tech" | "healthcare SaaS" | "digital health" | "telemed…"
click at [201, 90] on span "Insights NEW" at bounding box center [209, 92] width 34 height 4
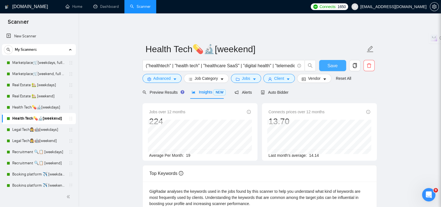
click at [336, 62] on span "Save" at bounding box center [332, 65] width 10 height 7
click at [166, 90] on span "Preview Results" at bounding box center [163, 92] width 40 height 4
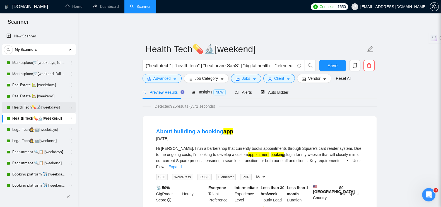
click at [33, 107] on link "Health Tech💊🔬[weekdays]" at bounding box center [38, 107] width 53 height 11
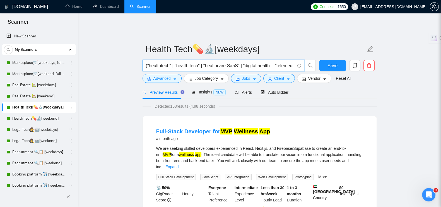
click at [290, 62] on input "("healthtech" | "health tech" | "healthcare SaaS" | "digital health" | "telemed…" at bounding box center [220, 65] width 149 height 7
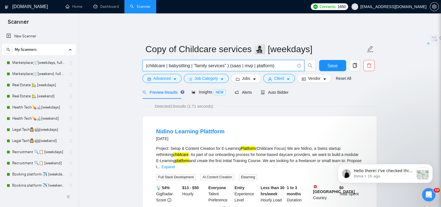
click at [166, 64] on input "(childcare | babysitting | "family services" ) (saas | mvp | platform)" at bounding box center [220, 65] width 149 height 7
click at [266, 90] on span "Auto Bidder" at bounding box center [275, 92] width 28 height 4
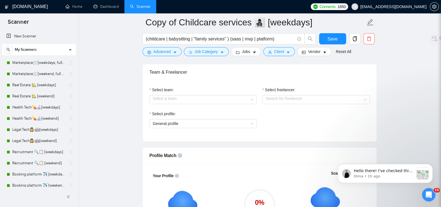
radio input "false"
radio input "true"
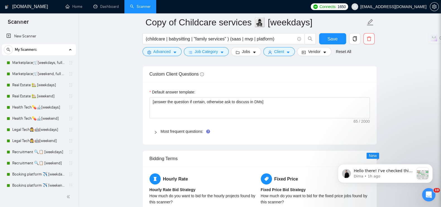
scroll to position [837, 0]
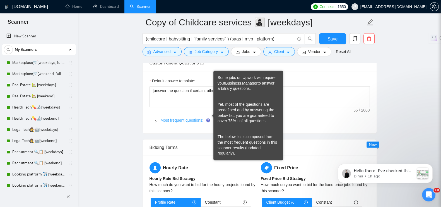
click at [200, 118] on link "Most frequent questions:" at bounding box center [182, 120] width 43 height 4
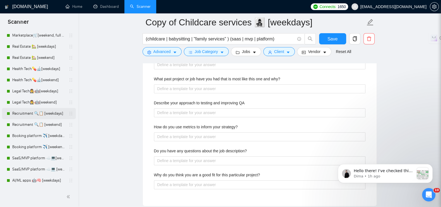
scroll to position [69, 0]
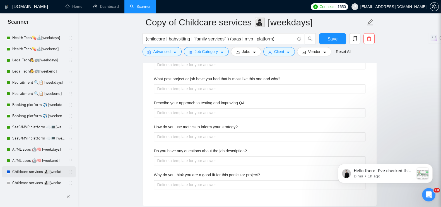
click at [26, 171] on link "Childcare services 👩‍👧‍👦 [weekdays]" at bounding box center [38, 171] width 53 height 11
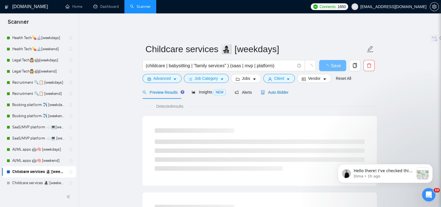
click at [272, 90] on span "Auto Bidder" at bounding box center [275, 92] width 28 height 4
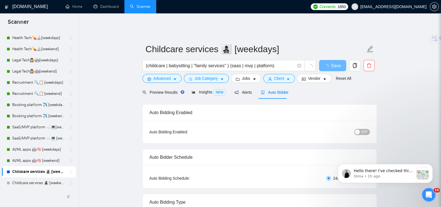
radio input "false"
radio input "true"
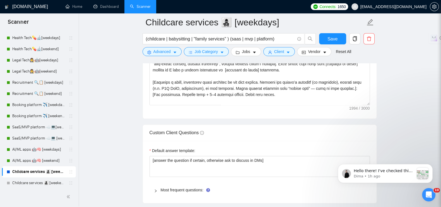
scroll to position [871, 0]
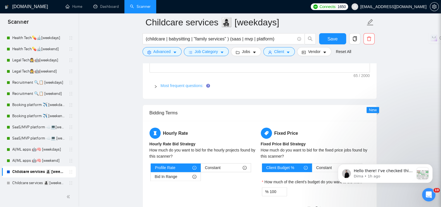
click at [167, 83] on link "Most frequent questions:" at bounding box center [182, 85] width 43 height 4
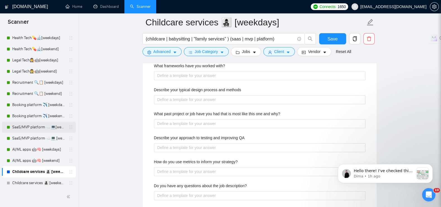
scroll to position [138, 0]
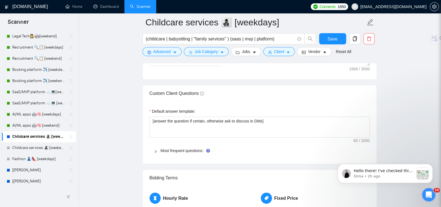
scroll to position [841, 0]
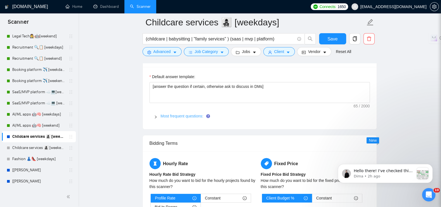
click at [174, 114] on link "Most frequent questions:" at bounding box center [182, 116] width 43 height 4
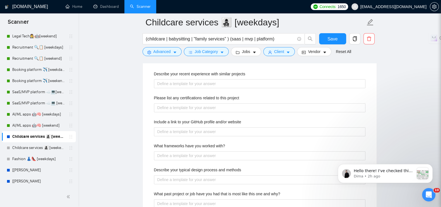
scroll to position [945, 0]
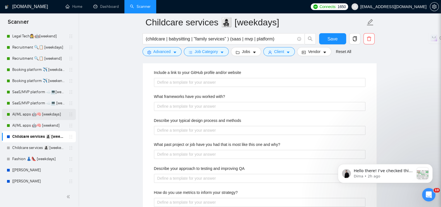
click at [24, 112] on link "AI/ML apps 🤖🧠 [weekdays]" at bounding box center [38, 114] width 53 height 11
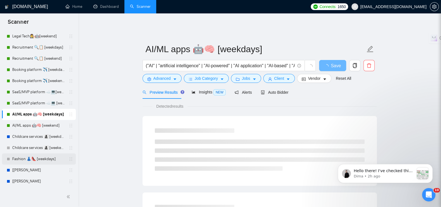
click at [25, 159] on link "Fashion 👗👠 [weekdays]" at bounding box center [38, 158] width 53 height 11
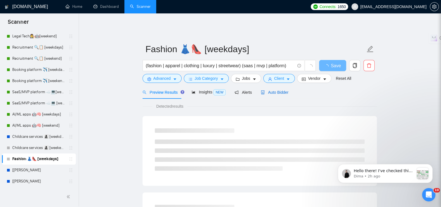
click at [273, 90] on span "Auto Bidder" at bounding box center [275, 92] width 28 height 4
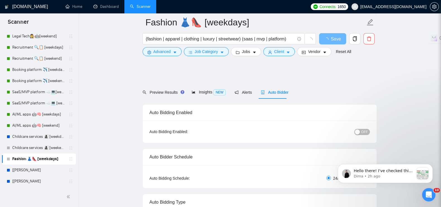
radio input "false"
radio input "true"
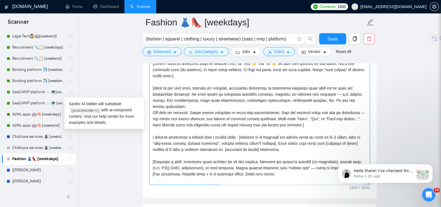
scroll to position [27, 0]
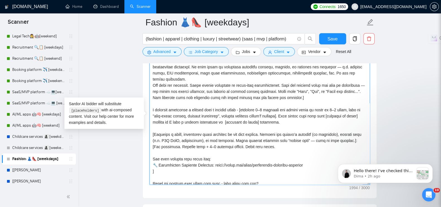
drag, startPoint x: 366, startPoint y: 79, endPoint x: 370, endPoint y: 115, distance: 36.6
click at [370, 115] on div "Cover letter template:" at bounding box center [260, 121] width 234 height 154
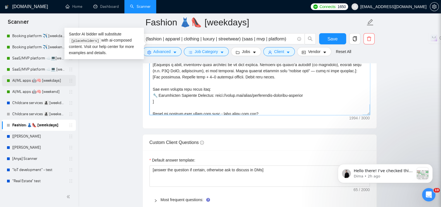
scroll to position [69, 0]
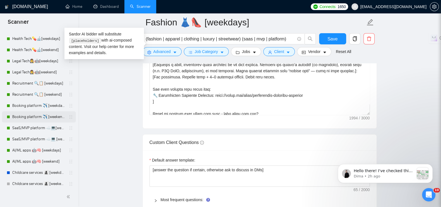
click at [35, 115] on link "Booking platform ✈️ [weekend]" at bounding box center [38, 116] width 53 height 11
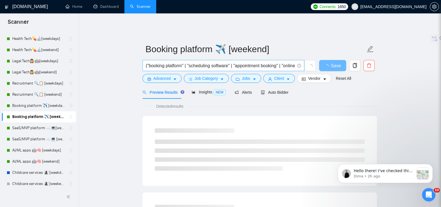
click at [260, 64] on input "("booking platform" | "scheduling software" | "appointment booking" | "online b…" at bounding box center [220, 65] width 149 height 7
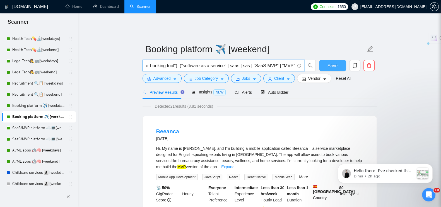
scroll to position [0, 1415]
drag, startPoint x: 197, startPoint y: 62, endPoint x: 346, endPoint y: 64, distance: 149.2
click at [346, 64] on div "("booking platform" | "scheduling software" | "appointment booking" | "online b…" at bounding box center [258, 67] width 234 height 14
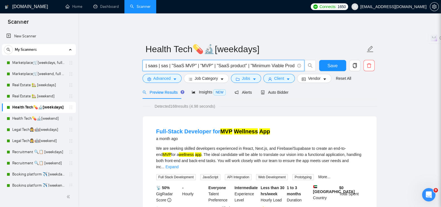
scroll to position [0, 1269]
click at [293, 62] on input "("healthtech" | "health tech" | "healthcare SaaS" | "digital health" | "telemed…" at bounding box center [220, 65] width 149 height 7
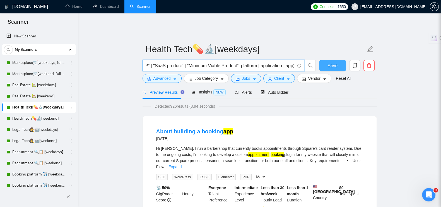
type input "("healthtech" | "health tech" | "healthcare SaaS" | "digital health" | "telemed…"
click at [333, 64] on span "Save" at bounding box center [332, 65] width 10 height 7
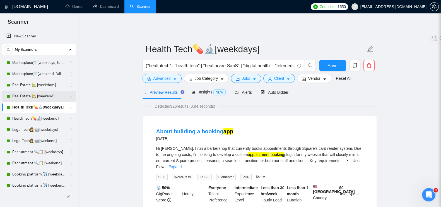
click at [21, 95] on link "Real Estate 🏡 [weekend]" at bounding box center [38, 96] width 53 height 11
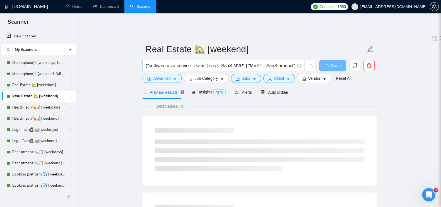
click at [284, 62] on input "("software as a service" | saas | sas | "SaaS MVP" | "MVP" | "SaaS product") ("…" at bounding box center [220, 65] width 149 height 7
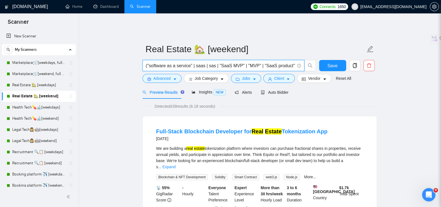
click at [146, 63] on input "("software as a service" | saas | sas | "SaaS MVP" | "MVP" | "SaaS product") ("…" at bounding box center [220, 65] width 149 height 7
paste input "| platform | application | app"
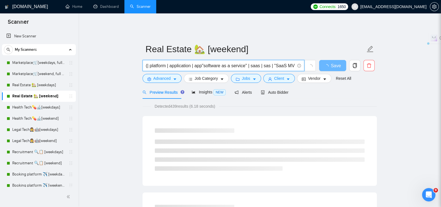
drag, startPoint x: 149, startPoint y: 62, endPoint x: 146, endPoint y: 63, distance: 3.2
click at [146, 63] on input "(| platform | application | app"software as a service" | saas | sas | "SaaS MVP…" at bounding box center [220, 65] width 149 height 7
click at [148, 62] on input "(| platform | application | app"software as a service" | saas | sas | "SaaS MVP…" at bounding box center [220, 65] width 149 height 7
click at [147, 62] on input "(| platform | application | app"software as a service" | saas | sas | "SaaS MVP…" at bounding box center [220, 65] width 149 height 7
click at [202, 62] on input "(| platform | application | app"software as a service" | saas | sas | "SaaS MVP…" at bounding box center [220, 65] width 149 height 7
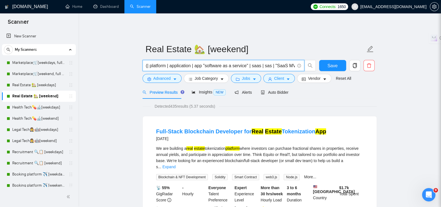
paste input "|"
click at [203, 62] on input "(| platform | application | app | "software as a service" | saas | sas | "SaaS …" at bounding box center [220, 65] width 149 height 7
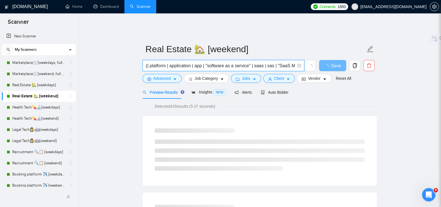
click at [150, 62] on input "(| platform | application | app | "software as a service" | saas | sas | "SaaS …" at bounding box center [220, 65] width 149 height 7
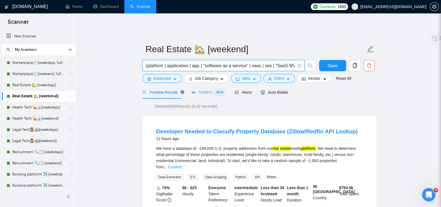
type input "(platform | application | app | "software as a service" | saas | sas | "SaaS MV…"
click at [207, 90] on span "Insights NEW" at bounding box center [209, 92] width 34 height 4
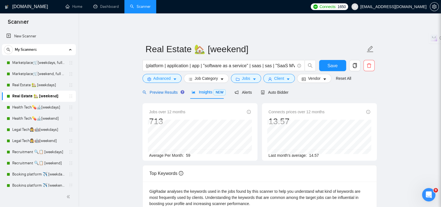
click at [151, 90] on span "Preview Results" at bounding box center [163, 92] width 40 height 4
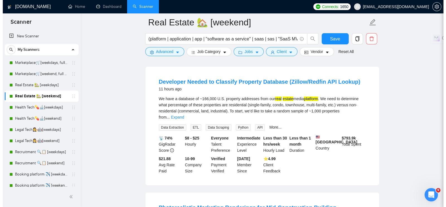
scroll to position [35, 0]
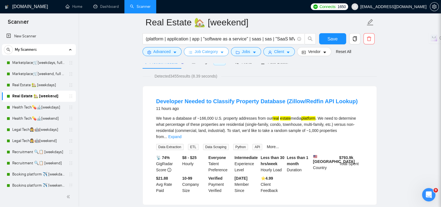
click at [212, 49] on span "Job Category" at bounding box center [206, 52] width 23 height 6
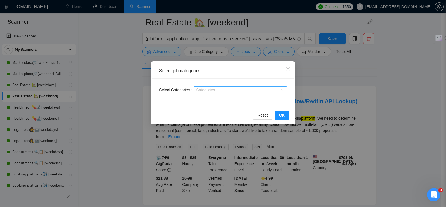
click at [213, 88] on div at bounding box center [237, 90] width 85 height 4
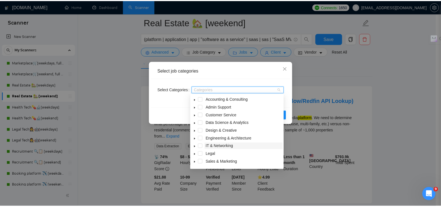
scroll to position [22, 0]
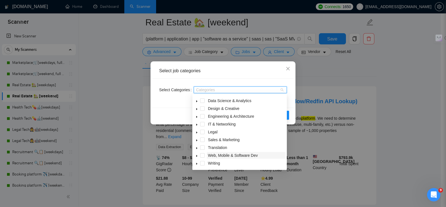
click at [215, 155] on span "Web, Mobile & Software Dev" at bounding box center [233, 155] width 50 height 4
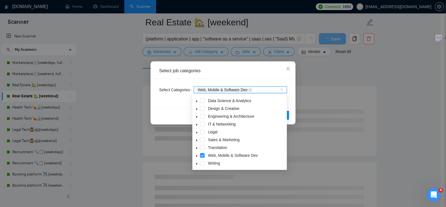
click at [289, 101] on div "Select Categories Web, Mobile & Software Dev" at bounding box center [223, 93] width 141 height 29
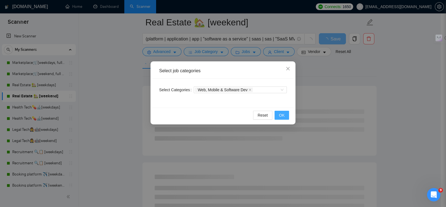
click at [286, 112] on button "OK" at bounding box center [282, 115] width 15 height 9
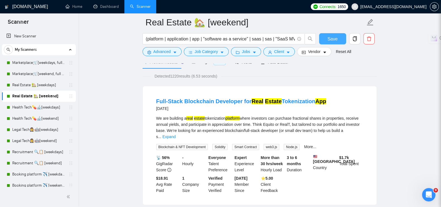
click at [322, 39] on button "Save" at bounding box center [332, 38] width 27 height 11
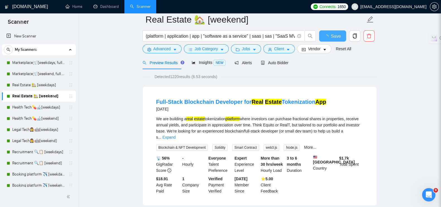
scroll to position [0, 0]
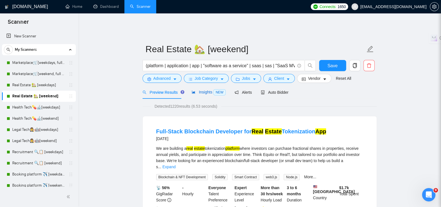
click at [198, 90] on span "Insights NEW" at bounding box center [209, 92] width 34 height 4
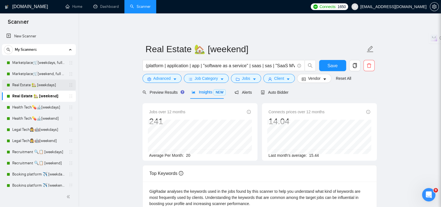
click at [34, 86] on link "Real Estate 🏡 [weekdays]" at bounding box center [38, 84] width 53 height 11
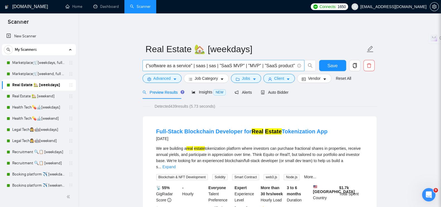
click at [146, 62] on input "("software as a service" | saas | sas | "SaaS MVP" | "MVP" | "SaaS product") ("…" at bounding box center [220, 65] width 149 height 7
click at [147, 62] on input "("software as a service" | saas | sas | "SaaS MVP" | "MVP" | "SaaS product") ("…" at bounding box center [220, 65] width 149 height 7
paste input "|"
type input "(| "software as a service" | saas | sas | "SaaS MVP" | "MVP" | "SaaS product") …"
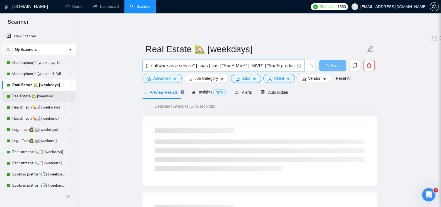
click at [39, 95] on link "Real Estate 🏡 [weekend]" at bounding box center [38, 96] width 53 height 11
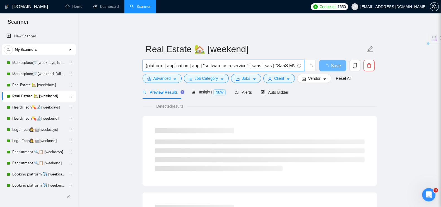
drag, startPoint x: 203, startPoint y: 62, endPoint x: 147, endPoint y: 61, distance: 55.8
click at [147, 62] on input "(platform | application | app | "software as a service" | saas | sas | "SaaS MV…" at bounding box center [220, 65] width 149 height 7
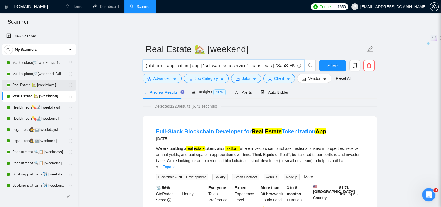
click at [24, 84] on link "Real Estate 🏡 [weekdays]" at bounding box center [38, 84] width 53 height 11
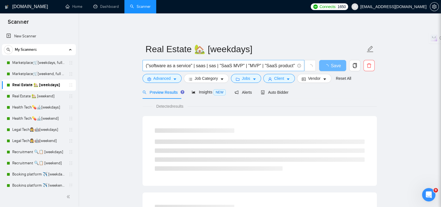
click at [146, 62] on input "("software as a service" | saas | sas | "SaaS MVP" | "MVP" | "SaaS product") ("…" at bounding box center [220, 65] width 149 height 7
paste input "platform | application | app |"
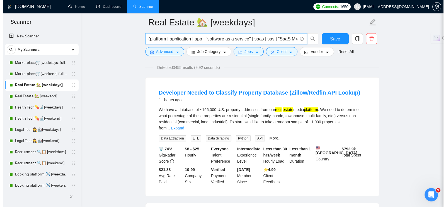
scroll to position [139, 0]
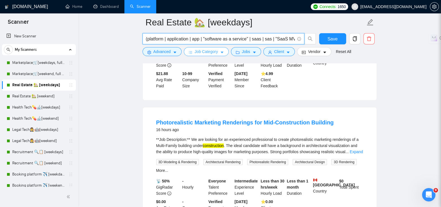
type input "(platform | application | app | "software as a service" | saas | sas | "SaaS MV…"
click at [201, 53] on span "Job Category" at bounding box center [206, 52] width 23 height 6
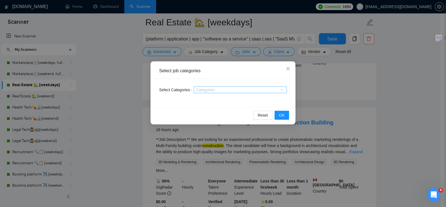
click at [196, 90] on div at bounding box center [237, 90] width 85 height 4
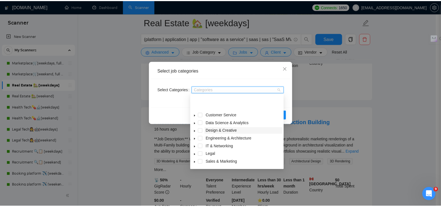
scroll to position [22, 0]
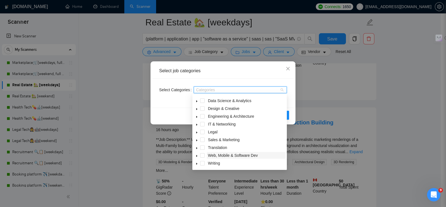
click at [213, 155] on span "Web, Mobile & Software Dev" at bounding box center [233, 155] width 50 height 4
click at [254, 79] on div "Select Categories Web, Mobile & Software Dev" at bounding box center [223, 93] width 141 height 29
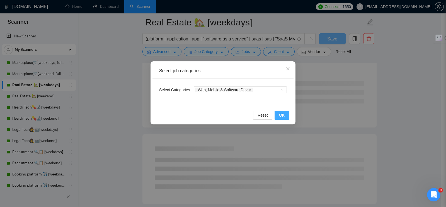
click at [280, 115] on span "OK" at bounding box center [282, 115] width 6 height 6
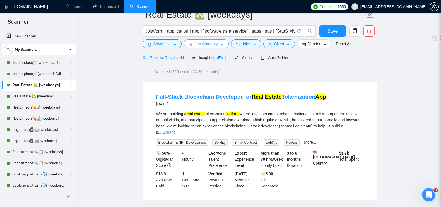
scroll to position [0, 0]
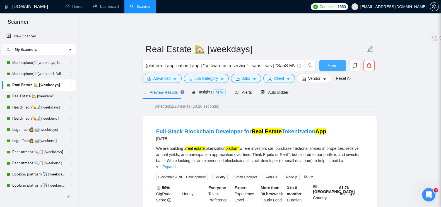
click at [332, 62] on span "Save" at bounding box center [332, 65] width 10 height 7
click at [203, 90] on span "Insights NEW" at bounding box center [209, 92] width 34 height 4
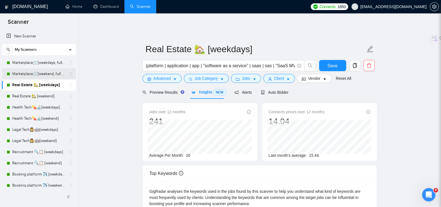
click at [26, 70] on link "Marketplace🛒[weekend, full description]" at bounding box center [38, 73] width 53 height 11
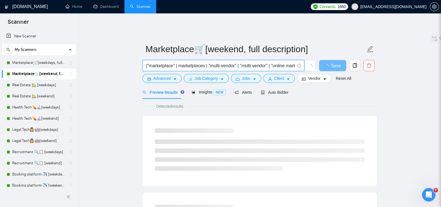
click at [190, 63] on input "("marketplace" | marketplaces | "multi-vendor" | "multi vendor" | "online marke…" at bounding box center [220, 65] width 149 height 7
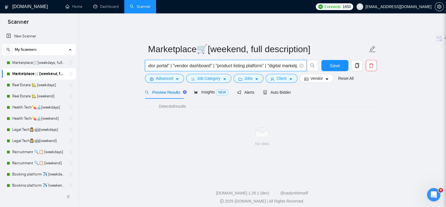
scroll to position [0, 724]
click at [297, 63] on input "("marketplace" | marketplaces | "multi-vendor" | "multi vendor" | "online marke…" at bounding box center [222, 65] width 149 height 7
paste input "platform | application | app |"
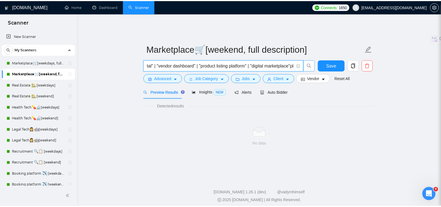
scroll to position [0, 780]
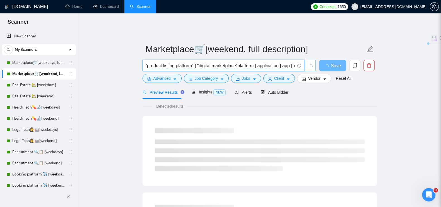
drag, startPoint x: 255, startPoint y: 63, endPoint x: 238, endPoint y: 62, distance: 17.6
click at [238, 62] on input "("marketplace" | marketplaces | "multi-vendor" | "multi vendor" | "online marke…" at bounding box center [220, 65] width 149 height 7
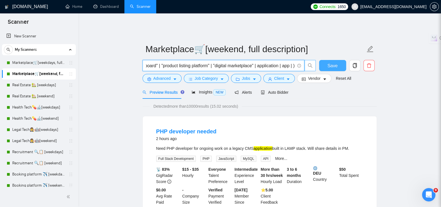
click at [336, 62] on span "Save" at bounding box center [332, 65] width 10 height 7
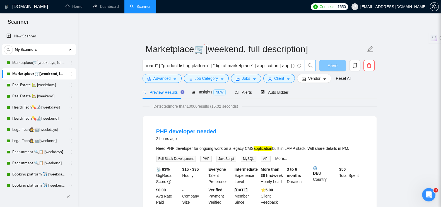
scroll to position [0, 0]
click at [197, 90] on span "Insights NEW" at bounding box center [209, 92] width 34 height 4
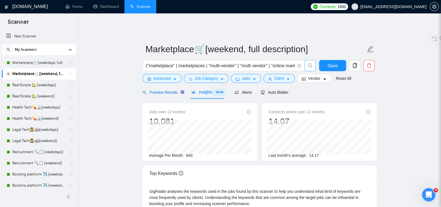
click at [159, 90] on span "Preview Results" at bounding box center [163, 92] width 40 height 4
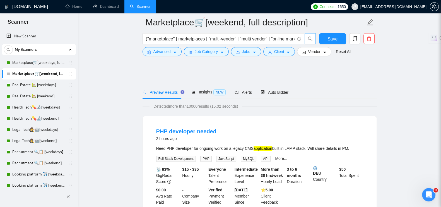
scroll to position [139, 0]
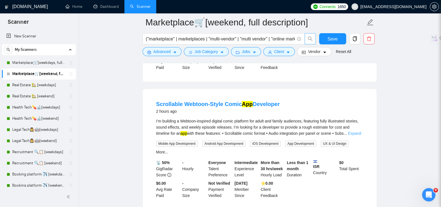
click at [359, 131] on link "Expand" at bounding box center [354, 133] width 13 height 4
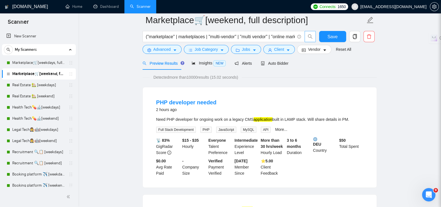
scroll to position [0, 0]
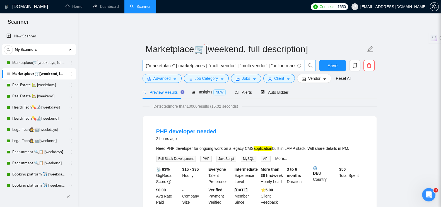
click at [185, 62] on input "("marketplace" | marketplaces | "multi-vendor" | "multi vendor" | "online marke…" at bounding box center [220, 65] width 149 height 7
drag, startPoint x: 182, startPoint y: 62, endPoint x: 248, endPoint y: 62, distance: 66.4
click at [248, 62] on input "("marketplace" | marketplaces | "multi-vendor" | "multi vendor" | "online marke…" at bounding box center [220, 65] width 149 height 7
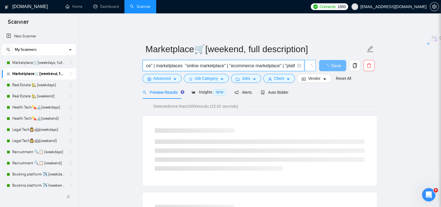
click at [153, 62] on input "("marketplace" | marketplaces "online marketplace" | "ecommerce marketplace" | …" at bounding box center [220, 65] width 149 height 7
click at [183, 62] on input "("marketplace" | marketplaces "online marketplace" | "ecommerce marketplace" | …" at bounding box center [220, 65] width 149 height 7
paste input "|"
drag, startPoint x: 158, startPoint y: 61, endPoint x: 234, endPoint y: 62, distance: 76.7
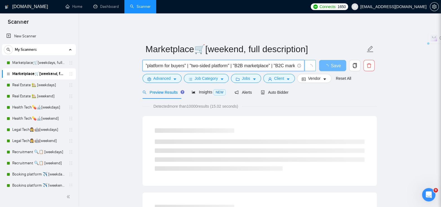
click at [234, 62] on input "("marketplace" | marketplaces | "online marketplace" | "ecommerce marketplace" …" at bounding box center [220, 65] width 149 height 7
click at [176, 62] on input "("marketplace" | marketplaces | "online marketplace" | "ecommerce marketplace" …" at bounding box center [220, 65] width 149 height 7
drag, startPoint x: 282, startPoint y: 61, endPoint x: 252, endPoint y: 60, distance: 29.3
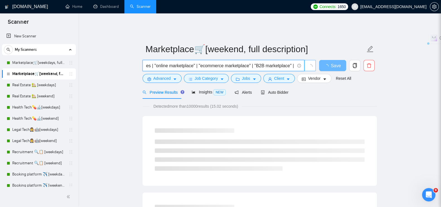
click at [252, 62] on input "("marketplace" | marketplaces | "online marketplace" | "ecommerce marketplace" …" at bounding box center [220, 65] width 149 height 7
drag, startPoint x: 161, startPoint y: 61, endPoint x: 252, endPoint y: 61, distance: 91.8
click at [252, 62] on input "("marketplace" | marketplaces | "online marketplace" | "ecommerce marketplace" …" at bounding box center [220, 65] width 149 height 7
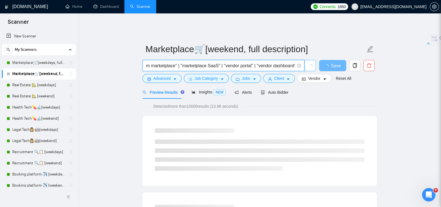
drag, startPoint x: 177, startPoint y: 61, endPoint x: 218, endPoint y: 62, distance: 41.3
click at [218, 62] on input "("marketplace" | marketplaces | "online marketplace" | "ecommerce marketplace" …" at bounding box center [220, 65] width 149 height 7
drag, startPoint x: 170, startPoint y: 61, endPoint x: 223, endPoint y: 63, distance: 53.6
click at [223, 63] on input "("marketplace" | marketplaces | "online marketplace" | "ecommerce marketplace" …" at bounding box center [220, 65] width 149 height 7
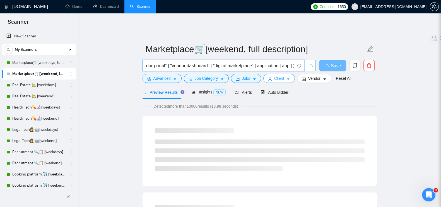
scroll to position [0, 218]
drag, startPoint x: 254, startPoint y: 62, endPoint x: 292, endPoint y: 63, distance: 38.2
click at [292, 63] on input "("marketplace" | marketplaces | "online marketplace" | "ecommerce marketplace" …" at bounding box center [220, 65] width 149 height 7
click at [295, 61] on span "("marketplace" | marketplaces | "online marketplace" | "ecommerce marketplace" …" at bounding box center [224, 65] width 162 height 11
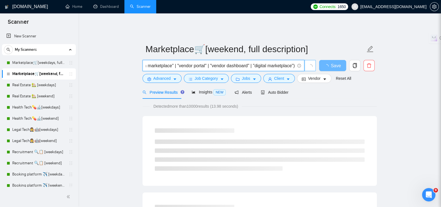
click at [295, 62] on input "("marketplace" | marketplaces | "online marketplace" | "ecommerce marketplace" …" at bounding box center [220, 65] width 149 height 7
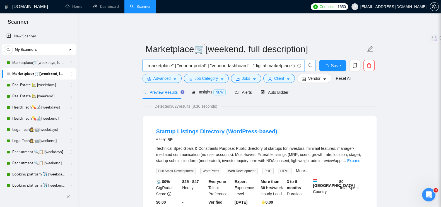
scroll to position [0, 0]
click at [282, 62] on input "("marketplace" | marketplaces | "online marketplace" | "ecommerce marketplace" …" at bounding box center [220, 65] width 149 height 7
paste input "("software as a service" | saas | sas | "SaaS MVP" | "MVP" | "SaaS product" | "…"
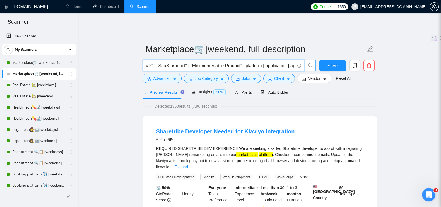
type input "("marketplace" | marketplaces | "online marketplace" | "ecommerce marketplace" …"
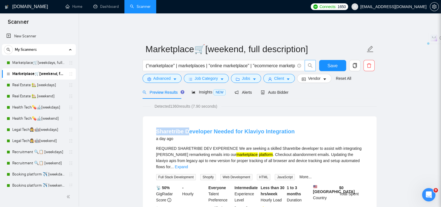
drag, startPoint x: 155, startPoint y: 127, endPoint x: 189, endPoint y: 127, distance: 33.7
click at [189, 127] on li "Sharetribe Developer Needed for Klaviyo Integration a day ago REQUIRED SHARETRI…" at bounding box center [259, 175] width 220 height 105
click at [198, 90] on span "Insights NEW" at bounding box center [209, 92] width 34 height 4
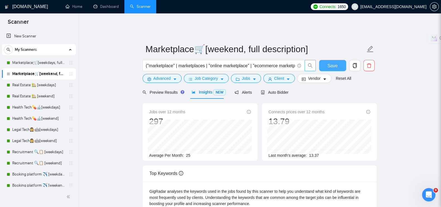
click at [326, 60] on button "Save" at bounding box center [332, 65] width 27 height 11
click at [25, 64] on link "Marketplace🛒[weekdays, full description]" at bounding box center [38, 62] width 53 height 11
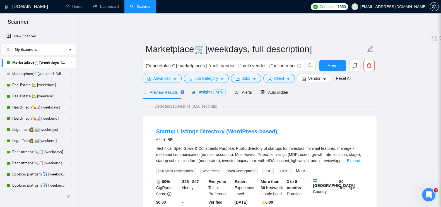
click at [197, 90] on span "Insights NEW" at bounding box center [209, 92] width 34 height 4
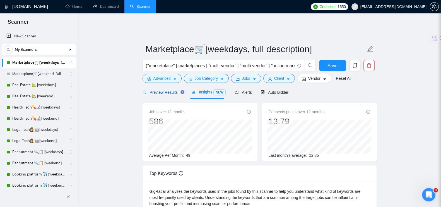
click at [166, 90] on span "Preview Results" at bounding box center [163, 92] width 40 height 4
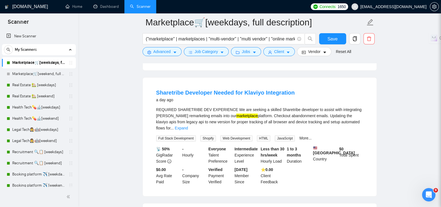
scroll to position [349, 0]
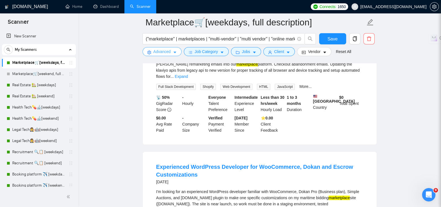
click at [160, 50] on span "Advanced" at bounding box center [161, 52] width 17 height 6
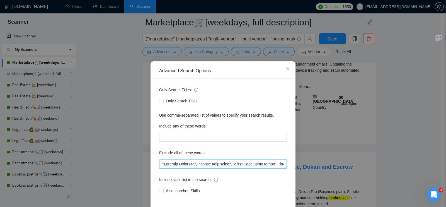
click at [177, 161] on input "text" at bounding box center [223, 164] width 128 height 9
click at [128, 117] on div "Advanced Search Options Only Search Titles: Only Search Titles Use comma-separa…" at bounding box center [223, 103] width 446 height 207
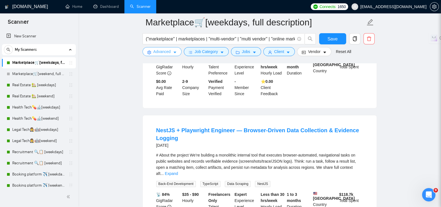
scroll to position [1080, 0]
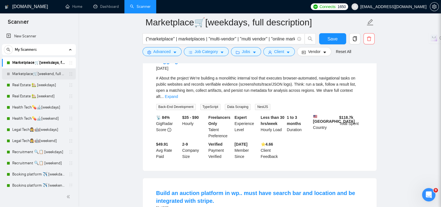
click at [30, 71] on link "Marketplace🛒[weekend, full description]" at bounding box center [38, 73] width 53 height 11
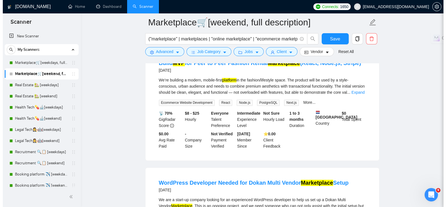
scroll to position [1080, 0]
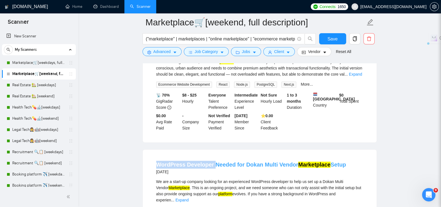
drag, startPoint x: 152, startPoint y: 146, endPoint x: 211, endPoint y: 146, distance: 59.4
click at [211, 156] on li "WordPress Developer Needed for Dokan Multi Vendor Marketplace Setup 12 days ago…" at bounding box center [259, 208] width 220 height 105
copy link "WordPress Developer"
click at [164, 56] on form "Marketplace🛒[weekend, full description] ("marketplace" | marketplaces | "online…" at bounding box center [260, 35] width 234 height 45
click at [161, 51] on span "Advanced" at bounding box center [161, 52] width 17 height 6
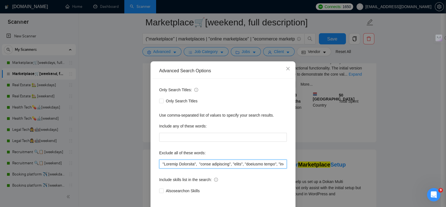
click at [159, 161] on input "text" at bounding box center [223, 164] width 128 height 9
paste input "WordPress Developer"
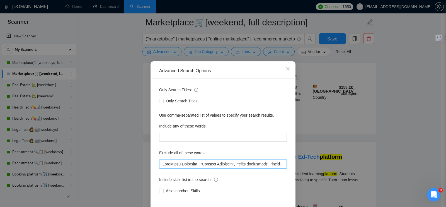
paste input "Sharetribe developer"
drag, startPoint x: 236, startPoint y: 165, endPoint x: 138, endPoint y: 152, distance: 99.0
click at [138, 152] on div "Advanced Search Options Only Search Titles: Only Search Titles Use comma-separa…" at bounding box center [223, 103] width 446 height 207
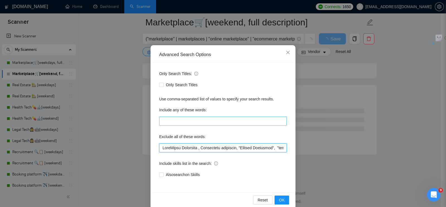
scroll to position [25, 0]
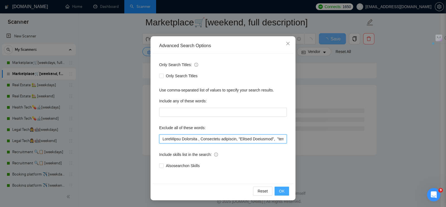
type input "WordPress Developer , Sharetribe developer, "Virtual Assistant", "sales managem…"
click at [282, 192] on span "OK" at bounding box center [282, 191] width 6 height 6
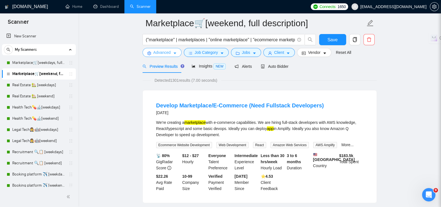
scroll to position [0, 0]
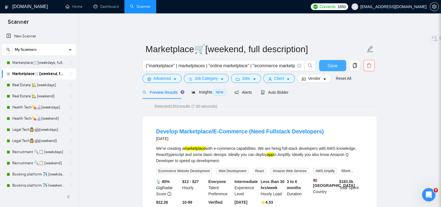
click at [326, 63] on button "Save" at bounding box center [332, 65] width 27 height 11
click at [20, 64] on link "Marketplace🛒[weekdays, full description]" at bounding box center [38, 62] width 53 height 11
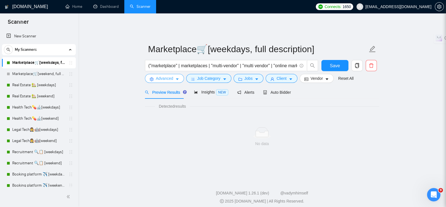
click at [163, 76] on span "Advanced" at bounding box center [164, 78] width 17 height 6
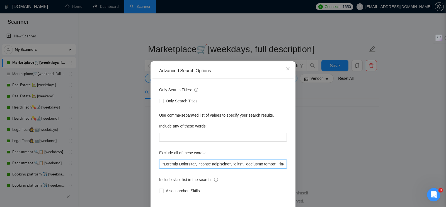
click at [159, 163] on input "text" at bounding box center [223, 164] width 128 height 9
paste input "WordPress Developer , Sharetribe developer,"
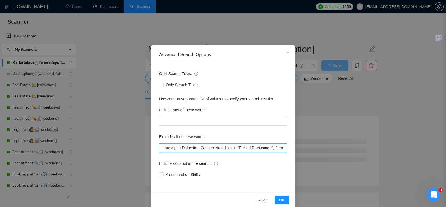
scroll to position [25, 0]
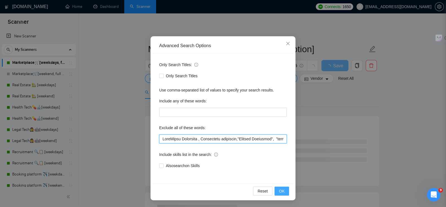
type input "WordPress Developer , Sharetribe developer,"Virtual Assistant", "sales manageme…"
click at [277, 187] on button "OK" at bounding box center [282, 191] width 15 height 9
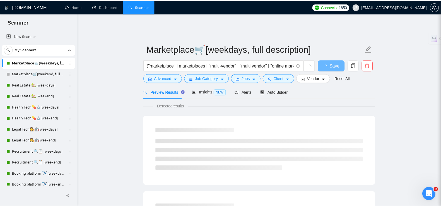
scroll to position [0, 0]
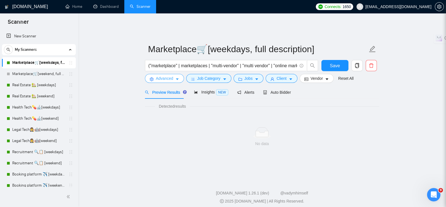
click at [162, 78] on button "Advanced" at bounding box center [164, 78] width 39 height 9
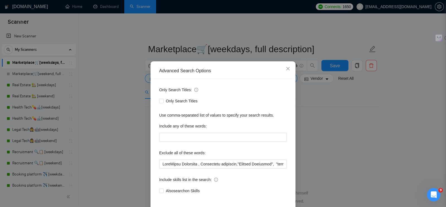
click at [142, 160] on div "Advanced Search Options Only Search Titles: Only Search Titles Use comma-separa…" at bounding box center [223, 103] width 446 height 207
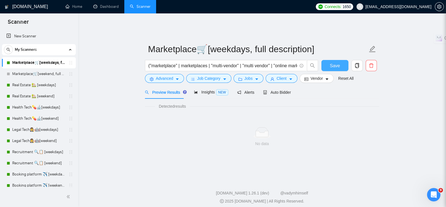
click at [338, 62] on span "Save" at bounding box center [335, 65] width 10 height 7
click at [19, 85] on link "Real Estate 🏡 [weekdays]" at bounding box center [38, 84] width 53 height 11
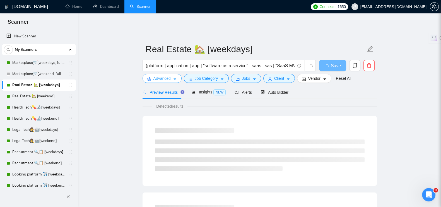
click at [155, 76] on span "Advanced" at bounding box center [161, 78] width 17 height 6
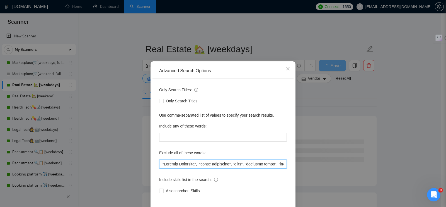
click at [159, 162] on input "text" at bounding box center [223, 164] width 128 height 9
paste input "WordPress Developer , Sharetribe developer,"
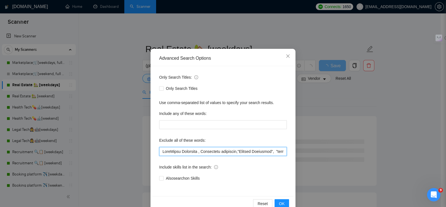
scroll to position [25, 0]
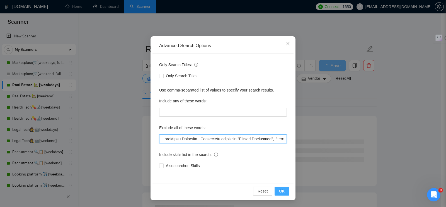
type input "WordPress Developer , Sharetribe developer,"Virtual Assistant", "sales manageme…"
click at [283, 190] on button "OK" at bounding box center [282, 191] width 15 height 9
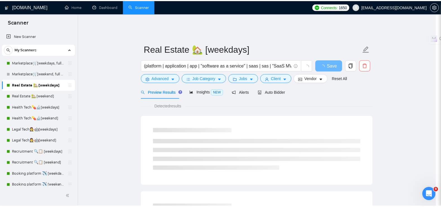
scroll to position [0, 0]
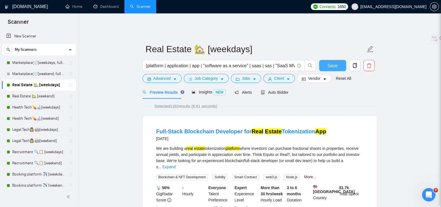
click at [329, 63] on span "Save" at bounding box center [332, 65] width 10 height 7
click at [16, 98] on link "Real Estate 🏡 [weekend]" at bounding box center [38, 96] width 53 height 11
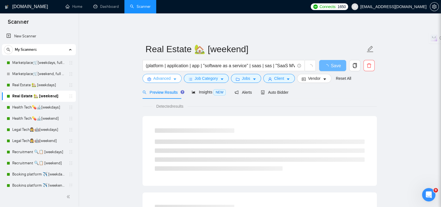
click at [160, 75] on span "Advanced" at bounding box center [161, 78] width 17 height 6
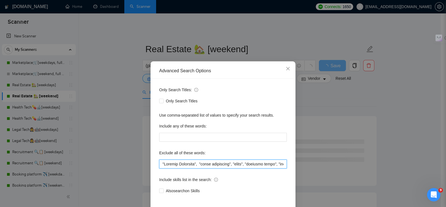
click at [159, 163] on input "text" at bounding box center [223, 164] width 128 height 9
paste input "WordPress Developer , Sharetribe developer,"
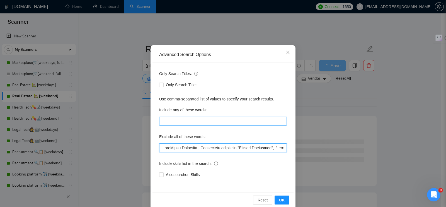
scroll to position [25, 0]
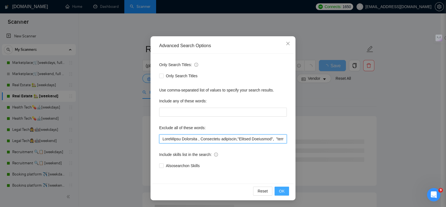
type input "WordPress Developer , Sharetribe developer,"Virtual Assistant", "sales manageme…"
click at [279, 192] on span "OK" at bounding box center [282, 191] width 6 height 6
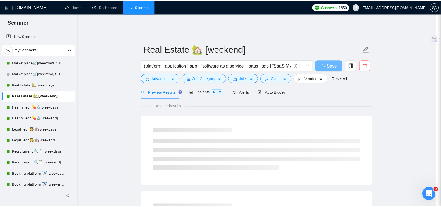
scroll to position [0, 0]
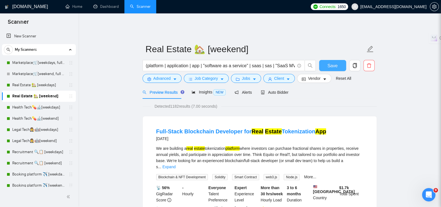
click at [326, 61] on button "Save" at bounding box center [332, 65] width 27 height 11
click at [15, 109] on link "Health Tech💊🔬[weekdays]" at bounding box center [38, 107] width 53 height 11
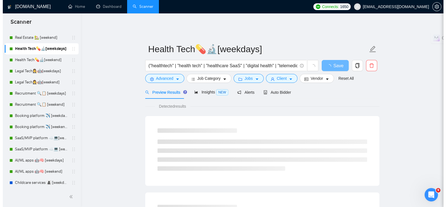
scroll to position [69, 0]
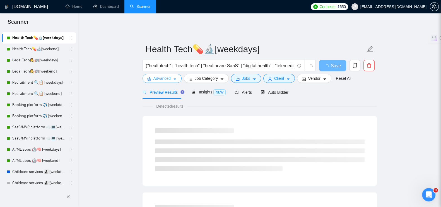
click at [156, 75] on span "Advanced" at bounding box center [161, 78] width 17 height 6
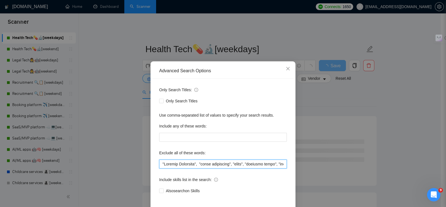
click at [159, 165] on input "text" at bounding box center [223, 164] width 128 height 9
paste input "WordPress Developer , Sharetribe developer,"
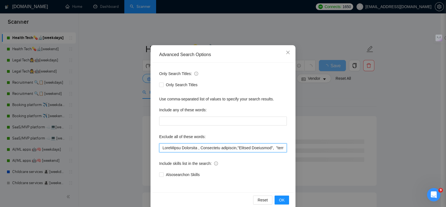
scroll to position [25, 0]
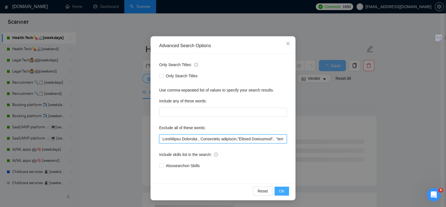
type input "WordPress Developer , Sharetribe developer,"Virtual Assistant", "sales manageme…"
click at [280, 191] on span "OK" at bounding box center [282, 191] width 6 height 6
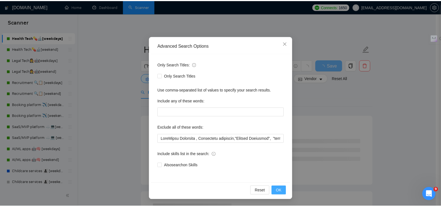
scroll to position [0, 0]
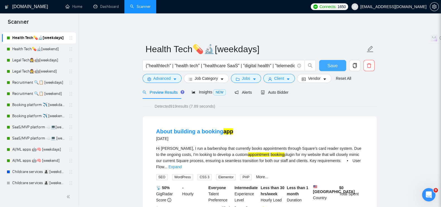
drag, startPoint x: 325, startPoint y: 59, endPoint x: 225, endPoint y: 97, distance: 106.9
click at [325, 60] on button "Save" at bounding box center [332, 65] width 27 height 11
click at [26, 47] on link "Health Tech💊🔬[weekend]" at bounding box center [38, 49] width 53 height 11
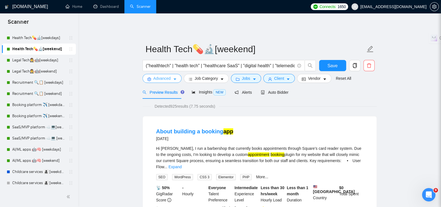
click at [172, 76] on button "Advanced" at bounding box center [162, 78] width 39 height 9
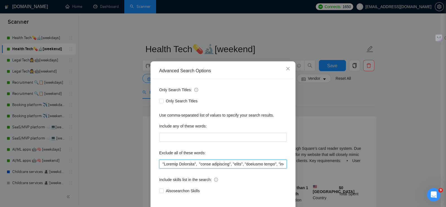
click at [159, 164] on input "text" at bounding box center [223, 164] width 128 height 9
paste input "WordPress Developer , Sharetribe developer,"
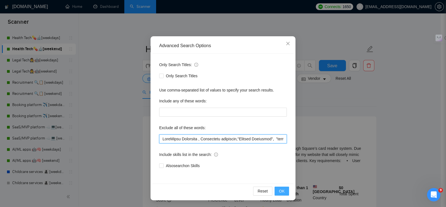
type input "WordPress Developer , Sharetribe developer,"Virtual Assistant", "sales manageme…"
click at [283, 193] on button "OK" at bounding box center [282, 191] width 15 height 9
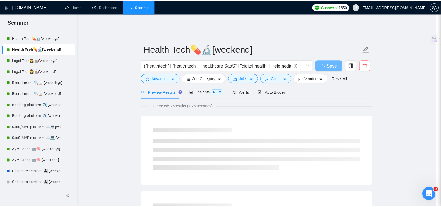
scroll to position [0, 0]
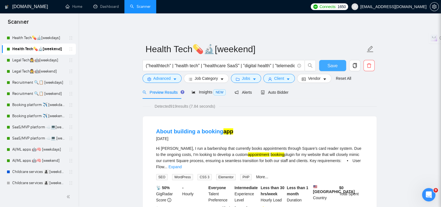
click at [334, 62] on span "Save" at bounding box center [332, 65] width 10 height 7
click at [32, 61] on link "Legal Tech👩‍⚖️🤖[weekdays]" at bounding box center [38, 60] width 53 height 11
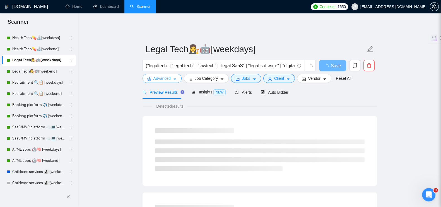
click at [166, 76] on span "Advanced" at bounding box center [161, 78] width 17 height 6
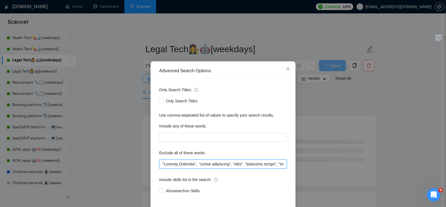
click at [159, 163] on input "text" at bounding box center [223, 164] width 128 height 9
paste input "WordPress Developer , Sharetribe developer,"
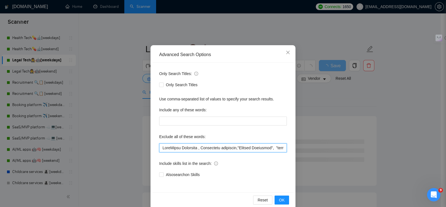
scroll to position [25, 0]
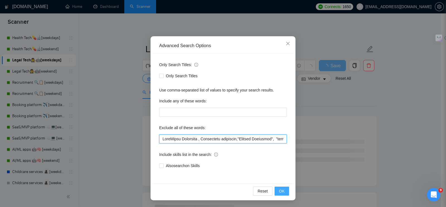
type input "WordPress Developer , Sharetribe developer,"Virtual Assistant", "sales manageme…"
click at [279, 191] on span "OK" at bounding box center [282, 191] width 6 height 6
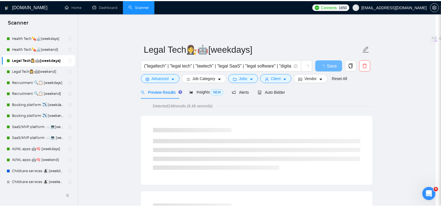
scroll to position [0, 0]
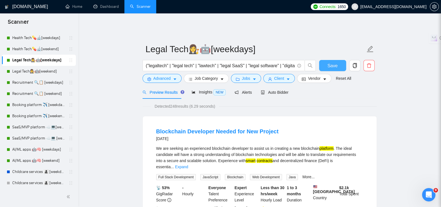
click at [322, 61] on button "Save" at bounding box center [332, 65] width 27 height 11
click at [26, 72] on link "Legal Tech👩‍⚖️🤖[weekend]" at bounding box center [38, 71] width 53 height 11
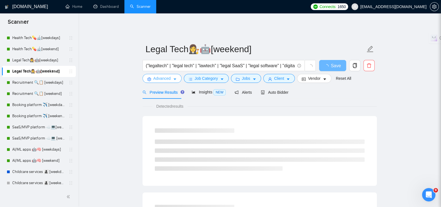
click at [160, 75] on span "Advanced" at bounding box center [161, 78] width 17 height 6
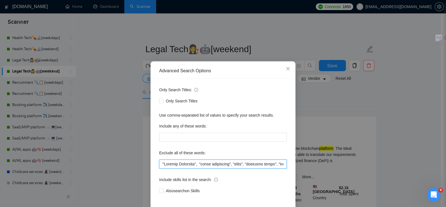
click at [159, 164] on input "text" at bounding box center [223, 164] width 128 height 9
paste input "WordPress Developer , Sharetribe developer,"
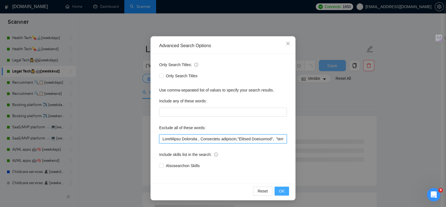
type input "WordPress Developer , Sharetribe developer,"Virtual Assistant", "sales manageme…"
click at [279, 191] on span "OK" at bounding box center [282, 191] width 6 height 6
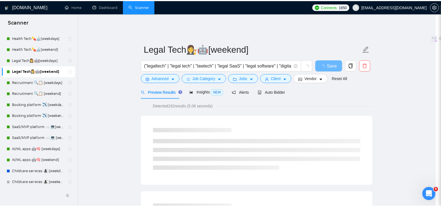
scroll to position [0, 0]
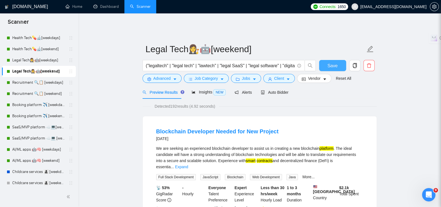
click at [324, 60] on button "Save" at bounding box center [332, 65] width 27 height 11
click at [32, 84] on link "Recruitment 🔍📋 [weekdays]" at bounding box center [38, 82] width 53 height 11
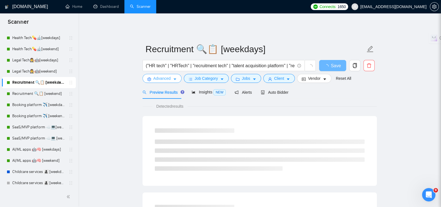
click at [157, 75] on span "Advanced" at bounding box center [161, 78] width 17 height 6
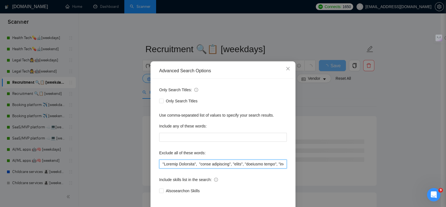
click at [160, 162] on input "text" at bounding box center [223, 164] width 128 height 9
paste input "WordPress Developer , Sharetribe developer,"
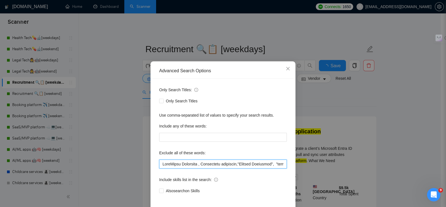
scroll to position [25, 0]
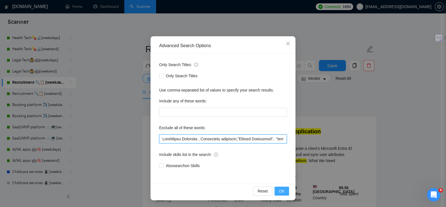
type input "WordPress Developer , Sharetribe developer,"Virtual Assistant", "sales manageme…"
click at [279, 191] on span "OK" at bounding box center [282, 191] width 6 height 6
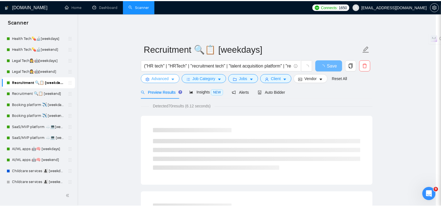
scroll to position [0, 0]
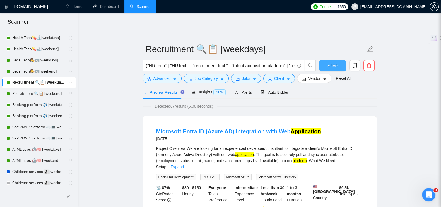
click at [324, 64] on button "Save" at bounding box center [332, 65] width 27 height 11
click at [23, 92] on link "Recruitment 🔍📋 [weekend]" at bounding box center [38, 93] width 53 height 11
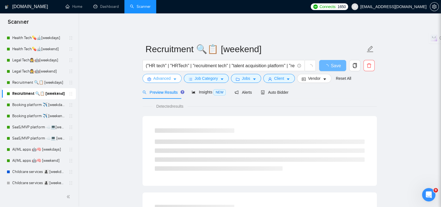
click at [156, 76] on span "Advanced" at bounding box center [161, 78] width 17 height 6
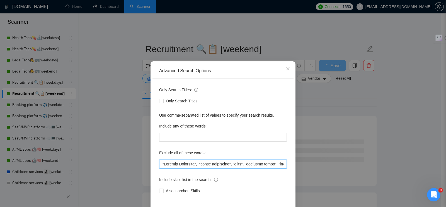
click at [159, 163] on input "text" at bounding box center [223, 164] width 128 height 9
paste input "WordPress Developer , Sharetribe developer,"
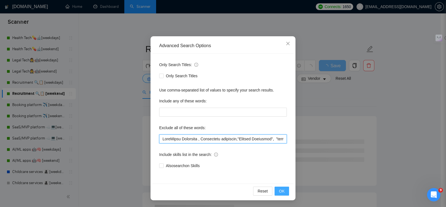
type input "WordPress Developer , Sharetribe developer,"Virtual Assistant", "sales manageme…"
click at [279, 192] on span "OK" at bounding box center [282, 191] width 6 height 6
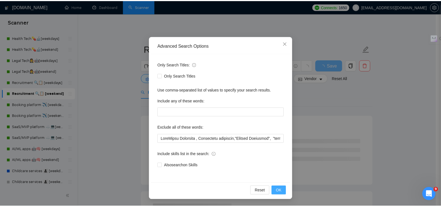
scroll to position [0, 0]
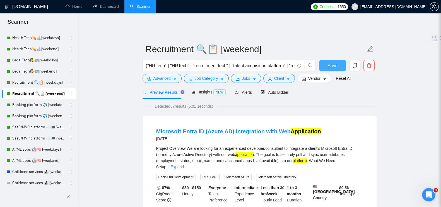
click at [337, 60] on button "Save" at bounding box center [332, 65] width 27 height 11
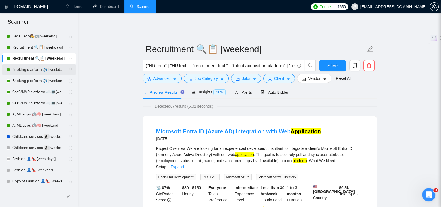
click at [21, 70] on link "Booking platform ✈️ [weekdays]" at bounding box center [38, 69] width 53 height 11
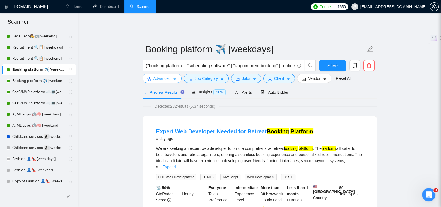
click at [155, 75] on span "Advanced" at bounding box center [161, 78] width 17 height 6
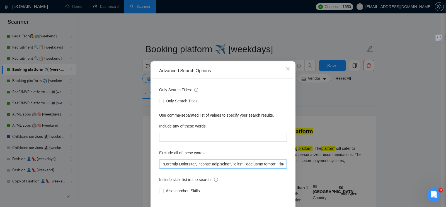
click at [159, 161] on input "text" at bounding box center [223, 164] width 128 height 9
paste input "WordPress Developer , Sharetribe developer,"
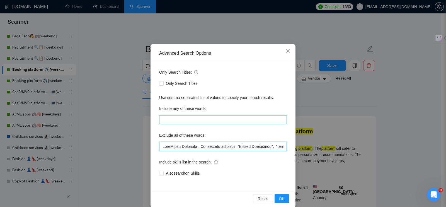
scroll to position [25, 0]
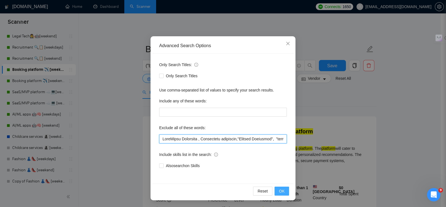
type input "WordPress Developer , Sharetribe developer,"Virtual Assistant", "sales manageme…"
click at [283, 191] on button "OK" at bounding box center [282, 191] width 15 height 9
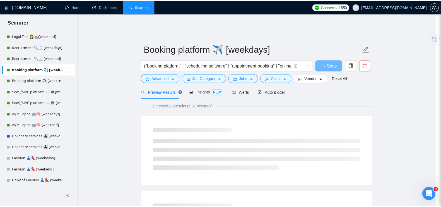
scroll to position [0, 0]
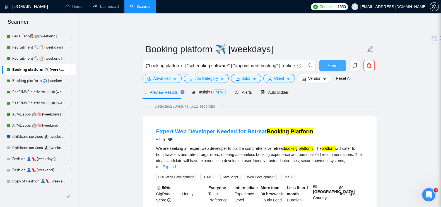
click at [327, 61] on button "Save" at bounding box center [332, 65] width 27 height 11
click at [36, 80] on link "Booking platform ✈️ [weekend]" at bounding box center [38, 80] width 53 height 11
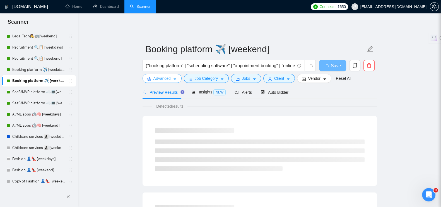
click at [165, 76] on span "Advanced" at bounding box center [161, 78] width 17 height 6
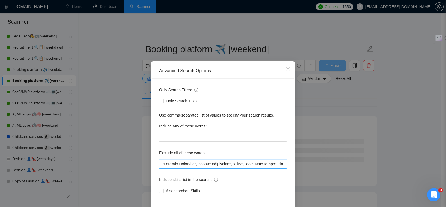
click at [159, 163] on input "text" at bounding box center [223, 164] width 128 height 9
paste input "WordPress Developer , Sharetribe developer,"
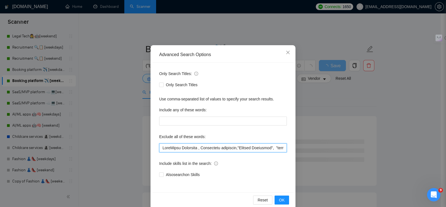
scroll to position [25, 0]
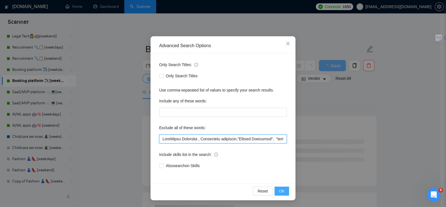
type input "WordPress Developer , Sharetribe developer,"Virtual Assistant", "sales manageme…"
click at [283, 190] on button "OK" at bounding box center [282, 191] width 15 height 9
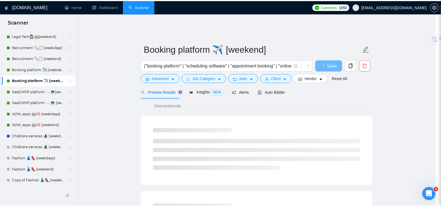
scroll to position [0, 0]
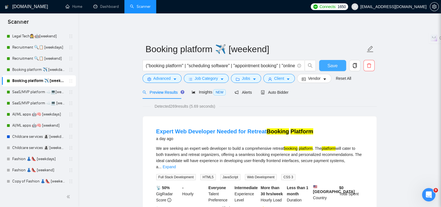
click at [329, 63] on span "Save" at bounding box center [332, 65] width 10 height 7
click at [18, 93] on link "SaaS/MVP platform ☁️💻[weekdays]" at bounding box center [38, 91] width 53 height 11
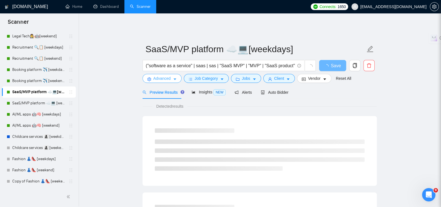
click at [159, 77] on span "Advanced" at bounding box center [161, 78] width 17 height 6
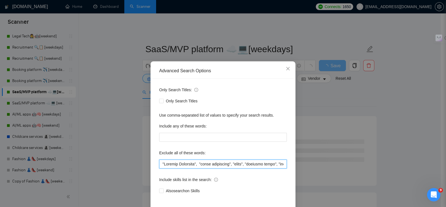
click at [159, 162] on input "text" at bounding box center [223, 164] width 128 height 9
paste input "WordPress Developer , Sharetribe developer,"
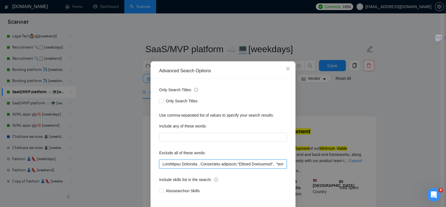
scroll to position [25, 0]
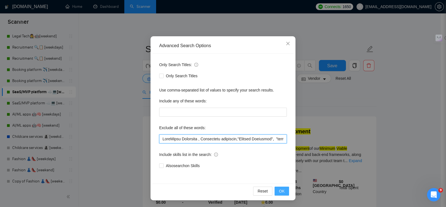
type input "WordPress Developer , Sharetribe developer,"Virtual Assistant", "sales manageme…"
click at [280, 192] on span "OK" at bounding box center [282, 191] width 6 height 6
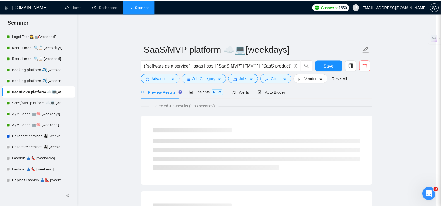
scroll to position [0, 0]
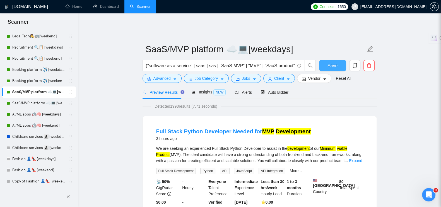
click at [335, 60] on button "Save" at bounding box center [332, 65] width 27 height 11
click at [34, 104] on link "SaaS/MVP platform ☁️💻 [weekend]" at bounding box center [38, 103] width 53 height 11
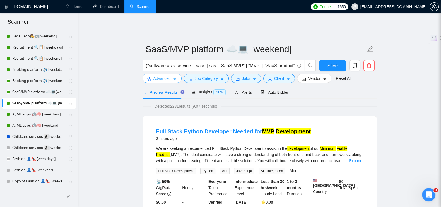
click at [155, 75] on span "Advanced" at bounding box center [161, 78] width 17 height 6
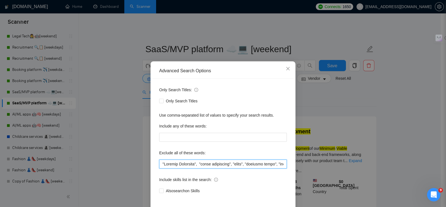
click at [159, 161] on input "text" at bounding box center [223, 164] width 128 height 9
paste input "WordPress Developer , Sharetribe developer,"
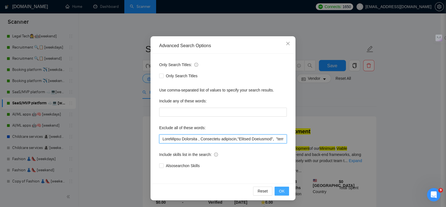
type input "WordPress Developer , Sharetribe developer,"Virtual Assistant", "sales manageme…"
click at [279, 191] on span "OK" at bounding box center [282, 191] width 6 height 6
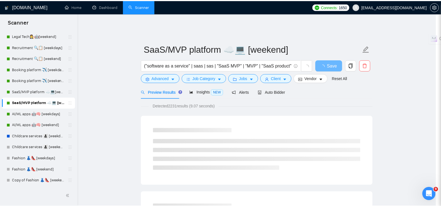
scroll to position [0, 0]
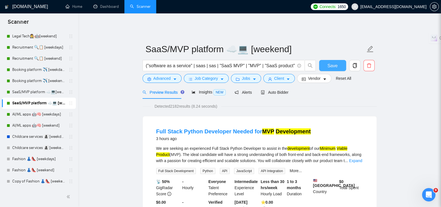
click at [330, 63] on span "Save" at bounding box center [332, 65] width 10 height 7
click at [16, 115] on link "AI/ML apps 🤖🧠 [weekdays]" at bounding box center [38, 114] width 53 height 11
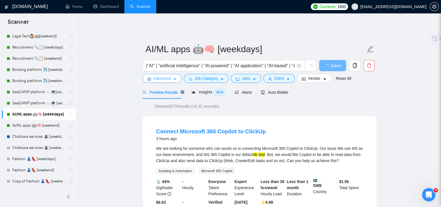
click at [153, 76] on span "Advanced" at bounding box center [161, 78] width 17 height 6
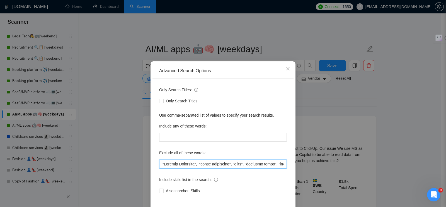
click at [159, 164] on input "text" at bounding box center [223, 164] width 128 height 9
paste input "WordPress Developer , Sharetribe developer,"
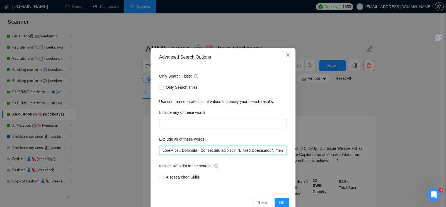
scroll to position [25, 0]
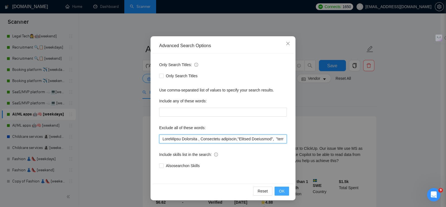
type input "WordPress Developer , Sharetribe developer,"Virtual Assistant", "sales manageme…"
click at [280, 193] on span "OK" at bounding box center [282, 191] width 6 height 6
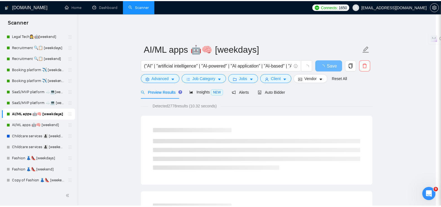
scroll to position [0, 0]
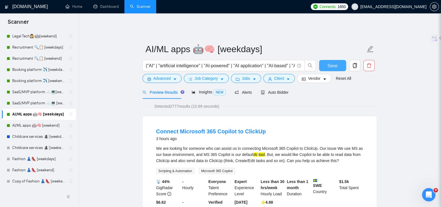
click at [327, 64] on button "Save" at bounding box center [332, 65] width 27 height 11
click at [26, 122] on link "AI/ML apps 🤖🧠 [weekend]" at bounding box center [38, 125] width 53 height 11
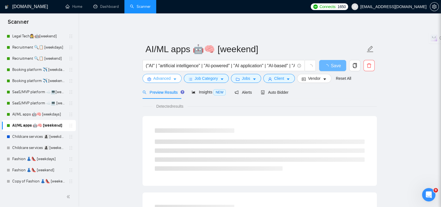
click at [160, 76] on span "Advanced" at bounding box center [161, 78] width 17 height 6
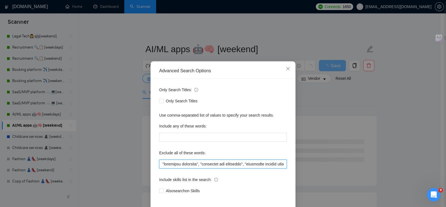
click at [160, 163] on input "text" at bounding box center [223, 164] width 128 height 9
paste input "WordPress Developer , Sharetribe developer,"
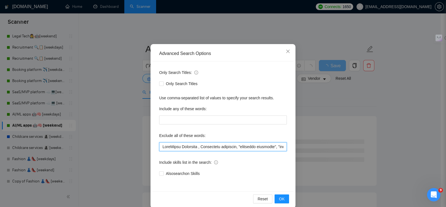
scroll to position [25, 0]
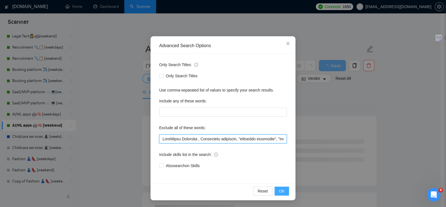
type input "WordPress Developer , Sharetribe developer, "wordpress developer", "wordpress w…"
click at [275, 189] on button "OK" at bounding box center [282, 191] width 15 height 9
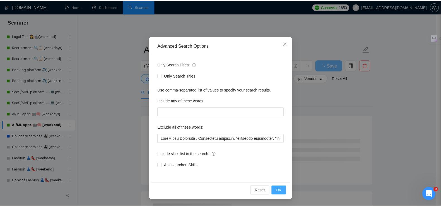
scroll to position [0, 0]
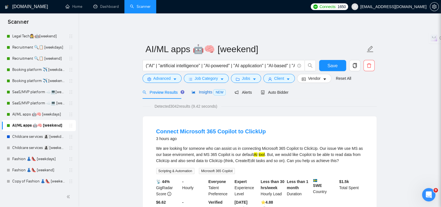
click at [202, 90] on span "Insights NEW" at bounding box center [209, 92] width 34 height 4
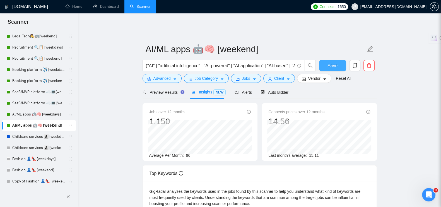
click at [326, 63] on button "Save" at bounding box center [332, 65] width 27 height 11
click at [28, 139] on link "Childcare services 👩‍👧‍👦 [weekdays]" at bounding box center [38, 136] width 53 height 11
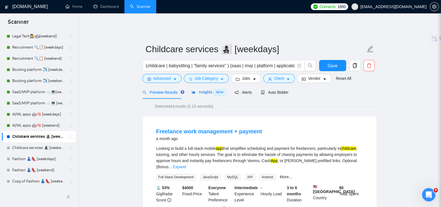
click at [199, 90] on span "Insights NEW" at bounding box center [209, 92] width 34 height 4
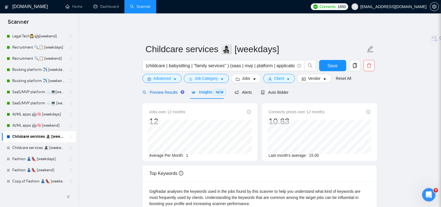
click at [163, 90] on span "Preview Results" at bounding box center [163, 92] width 40 height 4
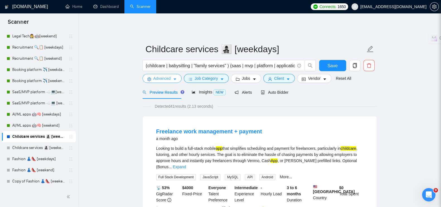
click at [160, 75] on span "Advanced" at bounding box center [161, 78] width 17 height 6
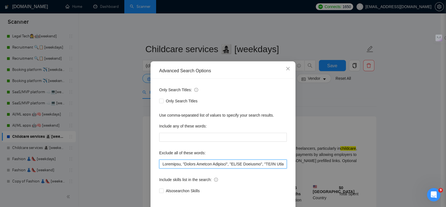
click at [160, 165] on input "text" at bounding box center [223, 164] width 128 height 9
paste input "WordPress Developer , Sharetribe developer,"
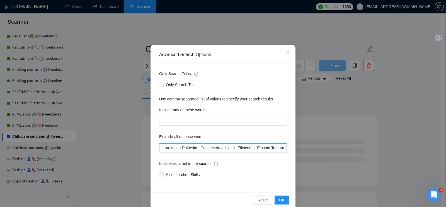
scroll to position [25, 0]
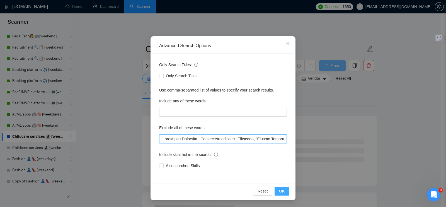
type input "WordPress Developer , Sharetribe developer,Wordpress, "Junior Graphic Designer"…"
click at [279, 189] on span "OK" at bounding box center [282, 191] width 6 height 6
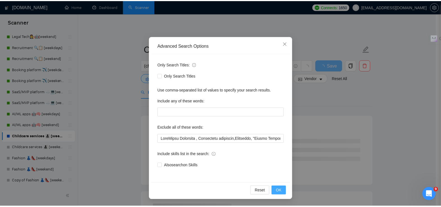
scroll to position [0, 0]
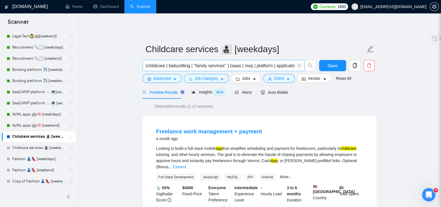
click at [271, 62] on input "(childcare | babysitting | "family services" ) (saas | mvp | platform | applica…" at bounding box center [220, 65] width 149 height 7
click at [332, 62] on span "Save" at bounding box center [332, 65] width 10 height 7
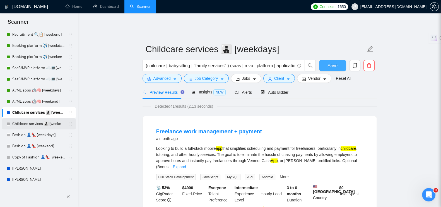
scroll to position [139, 0]
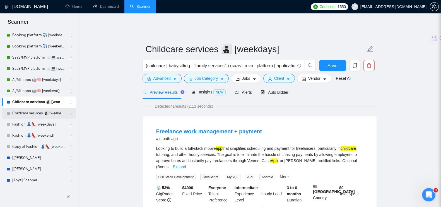
click at [24, 113] on link "Childcare services 👩‍👧‍👦 [weekend]" at bounding box center [38, 113] width 53 height 11
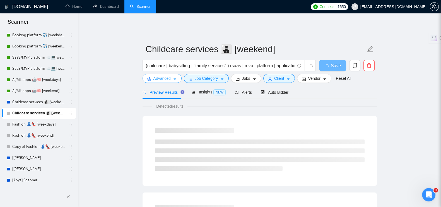
click at [153, 74] on button "Advanced" at bounding box center [162, 78] width 39 height 9
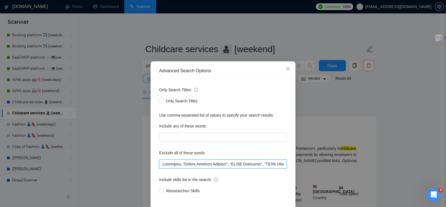
click at [159, 161] on input "text" at bounding box center [223, 164] width 128 height 9
paste input "WordPress Developer , Sharetribe developer,"
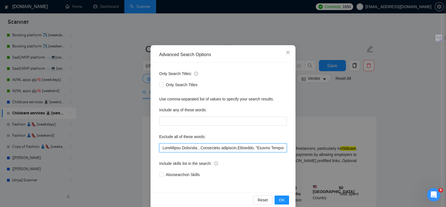
scroll to position [25, 0]
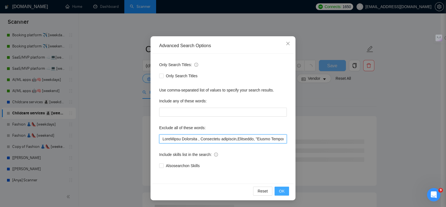
type input "WordPress Developer , Sharetribe developer,Wordpress, "Junior Graphic Designer"…"
click at [280, 190] on span "OK" at bounding box center [282, 191] width 6 height 6
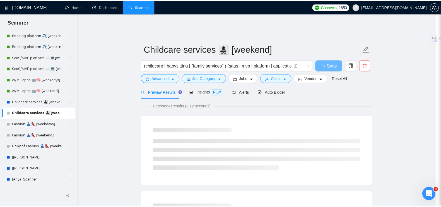
scroll to position [0, 0]
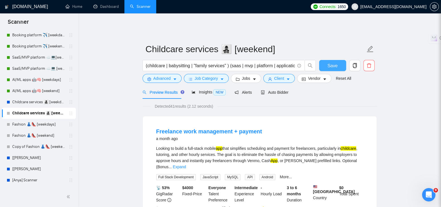
click at [327, 60] on button "Save" at bounding box center [332, 65] width 27 height 11
click at [24, 120] on link "Fashion 👗👠 [weekdays]" at bounding box center [38, 124] width 53 height 11
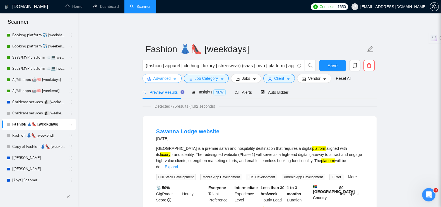
click at [161, 78] on button "Advanced" at bounding box center [162, 78] width 39 height 9
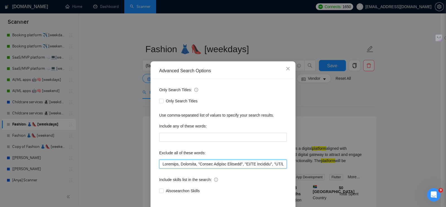
click at [159, 162] on input "text" at bounding box center [223, 164] width 128 height 9
paste input "WordPress Developer , Sharetribe developer,"
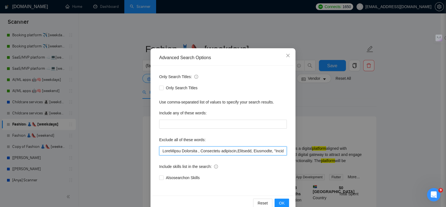
scroll to position [25, 0]
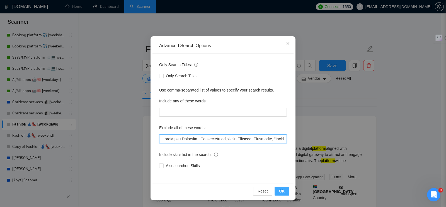
type input "WordPress Developer , Sharetribe developer,Designer, Wordpress, "Junior Graphic…"
click at [279, 188] on span "OK" at bounding box center [282, 191] width 6 height 6
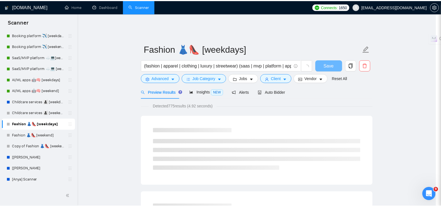
scroll to position [0, 0]
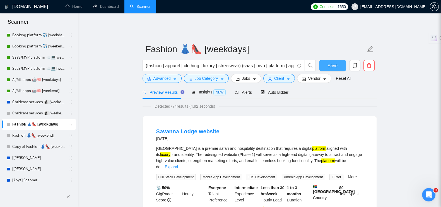
click at [335, 62] on span "Save" at bounding box center [332, 65] width 10 height 7
click at [20, 137] on link "Fashion 👗👠 [weekend]" at bounding box center [38, 135] width 53 height 11
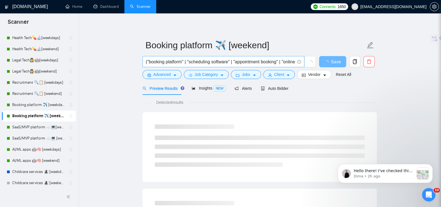
click at [279, 60] on input "("booking platform" | "scheduling software" | "appointment booking" | "online b…" at bounding box center [220, 61] width 149 height 7
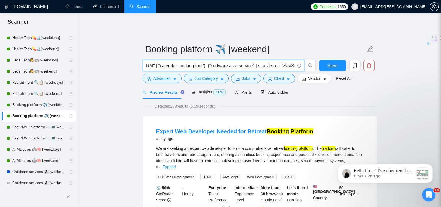
scroll to position [0, 1278]
drag, startPoint x: 294, startPoint y: 62, endPoint x: 231, endPoint y: 63, distance: 63.6
click at [231, 63] on input "("booking platform" | "scheduling software" | "appointment booking" | "online b…" at bounding box center [220, 65] width 149 height 7
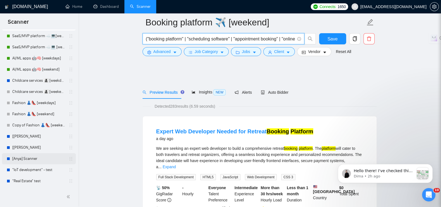
scroll to position [105, 0]
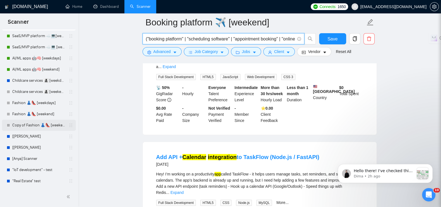
click at [23, 122] on link "Copy of Fashion 👗👠 [weekend]" at bounding box center [38, 125] width 53 height 11
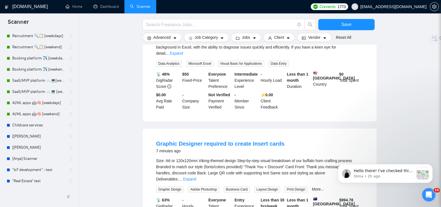
scroll to position [302, 0]
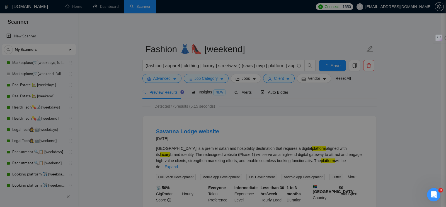
scroll to position [139, 0]
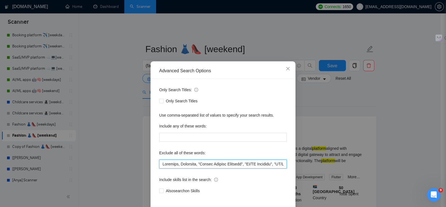
click at [159, 163] on input "text" at bounding box center [223, 164] width 128 height 9
paste input "WordPress Developer , Sharetribe developer,"
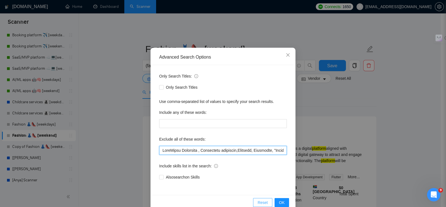
scroll to position [25, 0]
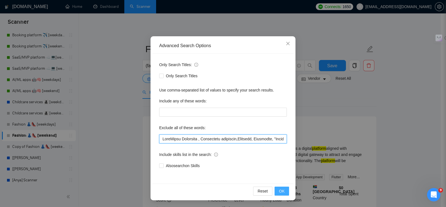
type input "WordPress Developer , Sharetribe developer,Designer, Wordpress, "Junior Graphic…"
click at [279, 188] on span "OK" at bounding box center [282, 191] width 6 height 6
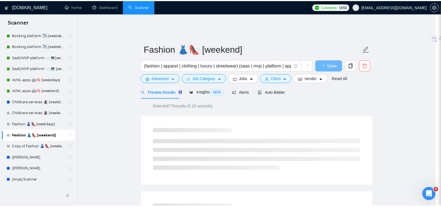
scroll to position [0, 0]
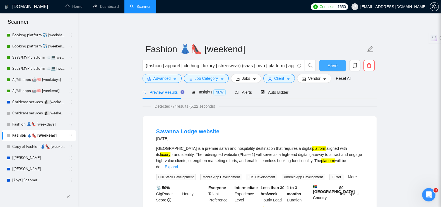
click at [327, 60] on button "Save" at bounding box center [332, 65] width 27 height 11
click at [30, 146] on link "Copy of Fashion 👗👠 [weekend]" at bounding box center [38, 146] width 53 height 11
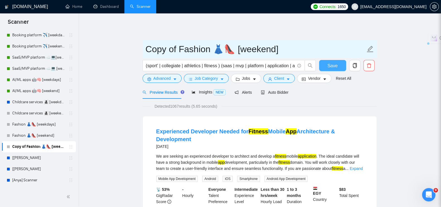
drag, startPoint x: 209, startPoint y: 46, endPoint x: 149, endPoint y: 46, distance: 59.4
click at [149, 46] on input "Copy of Fashion 👗👠 [weekend]" at bounding box center [256, 49] width 220 height 14
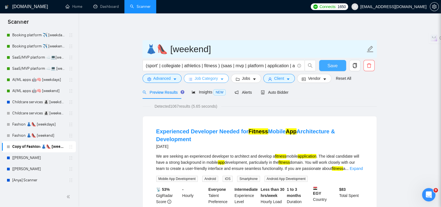
paste input "Sports & Collegiate Platforms"
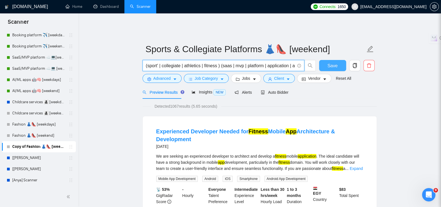
click at [248, 62] on input "(sport' | collegiate | athletics | fitness ) (saas | mvp | platform | applicati…" at bounding box center [220, 65] width 149 height 7
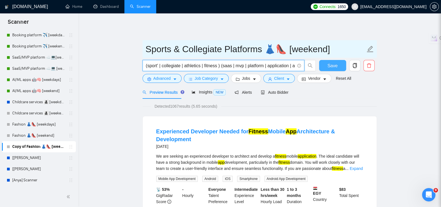
click at [284, 46] on input "Sports & Collegiate Platforms 👗👠 [weekend]" at bounding box center [256, 49] width 220 height 14
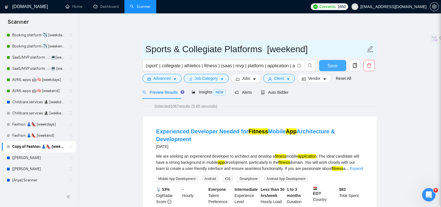
paste input "⚽️"
type input "Sports & Collegiate Platforms ⚽️ [weekend]"
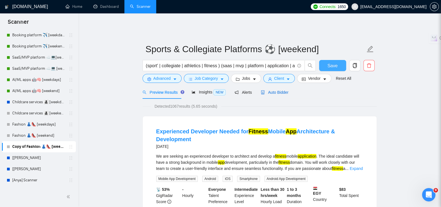
click at [270, 90] on span "Auto Bidder" at bounding box center [275, 92] width 28 height 4
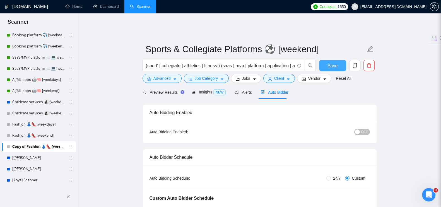
radio input "false"
radio input "true"
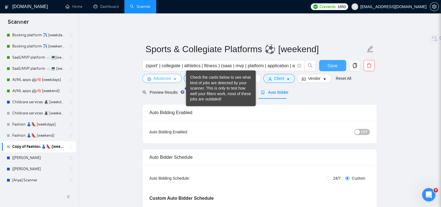
click at [172, 77] on button "Advanced" at bounding box center [162, 78] width 39 height 9
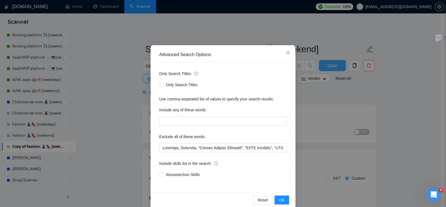
scroll to position [25, 0]
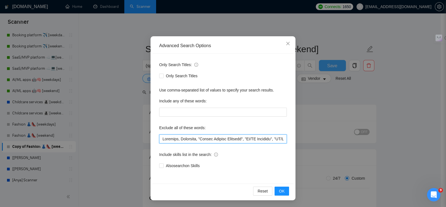
click at [159, 137] on input "text" at bounding box center [223, 138] width 128 height 9
paste input "Sharetribe developer"
type input "Wordpress developer, Sharetribe developer, Designer, Wordpress, "Junior Graphic…"
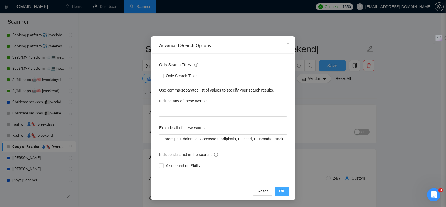
click at [280, 193] on span "OK" at bounding box center [282, 191] width 6 height 6
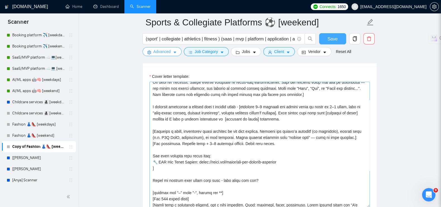
scroll to position [73, 0]
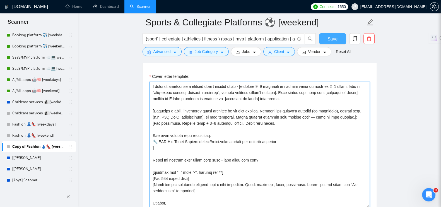
drag, startPoint x: 199, startPoint y: 122, endPoint x: 231, endPoint y: 127, distance: 32.5
click at [163, 120] on textarea "Cover letter template:" at bounding box center [259, 144] width 220 height 125
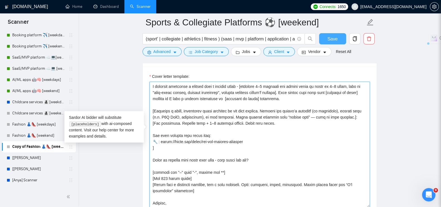
drag, startPoint x: 250, startPoint y: 123, endPoint x: 352, endPoint y: 149, distance: 105.5
click at [163, 123] on textarea "Cover letter template:" at bounding box center [259, 144] width 220 height 125
paste textarea "[URL][DOMAIN_NAME]"
click at [159, 123] on textarea "Cover letter template:" at bounding box center [259, 144] width 220 height 125
paste textarea "Athletic Recruitment Platform"
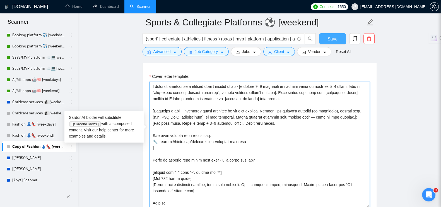
type textarea "[Lorem i dolorsit ametcons adipi eli seddoe’t inci, utl "Etd 👋" ma "Al 👋" en ad…"
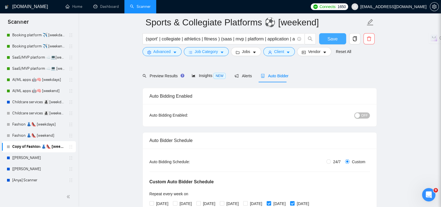
scroll to position [105, 0]
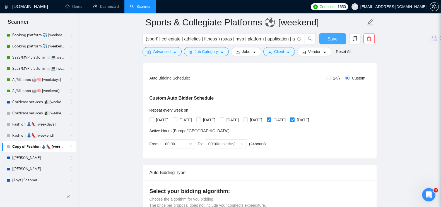
click at [329, 40] on span "Save" at bounding box center [332, 38] width 10 height 7
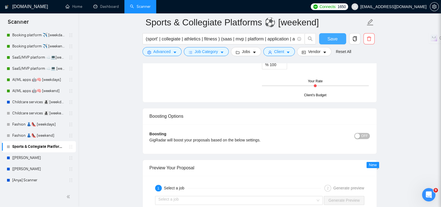
scroll to position [1115, 0]
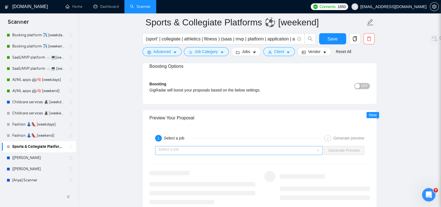
click at [182, 146] on input "search" at bounding box center [236, 150] width 157 height 8
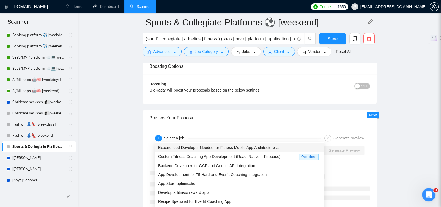
click at [182, 147] on span "Experienced Developer Needed for Fitness Mobile App Architecture ..." at bounding box center [218, 147] width 121 height 4
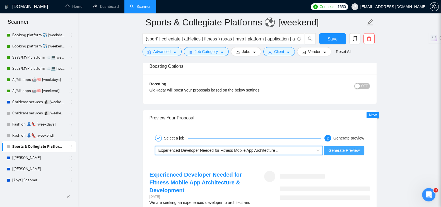
click at [334, 147] on span "Generate Preview" at bounding box center [343, 150] width 31 height 6
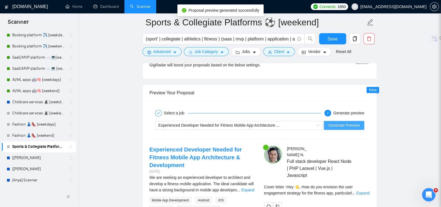
scroll to position [1185, 0]
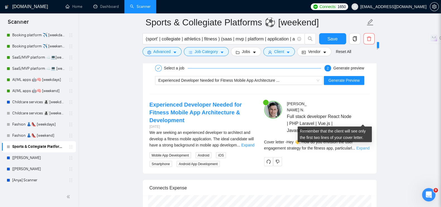
click at [362, 146] on link "Expand" at bounding box center [362, 148] width 13 height 4
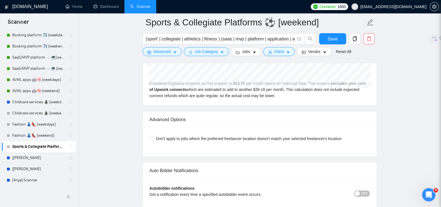
scroll to position [1499, 0]
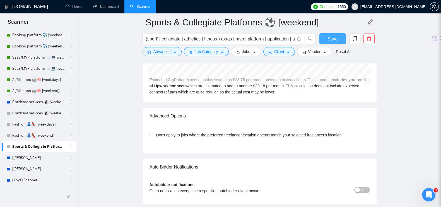
click at [337, 39] on button "Save" at bounding box center [332, 38] width 27 height 11
click at [69, 145] on icon "holder" at bounding box center [71, 146] width 4 height 4
click at [354, 38] on icon "copy" at bounding box center [354, 38] width 5 height 5
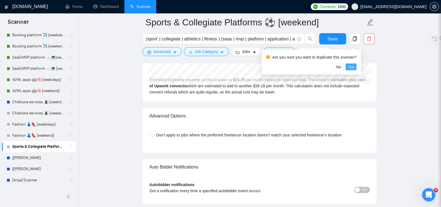
click at [349, 67] on span "Yes" at bounding box center [351, 67] width 6 height 6
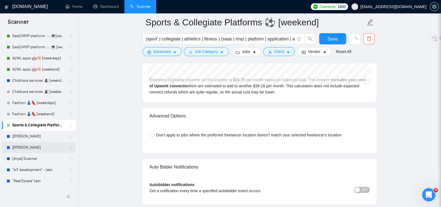
scroll to position [1569, 0]
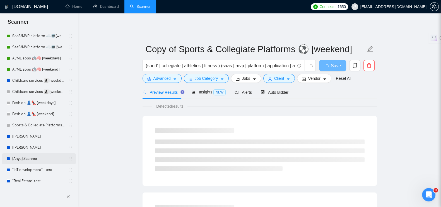
scroll to position [172, 0]
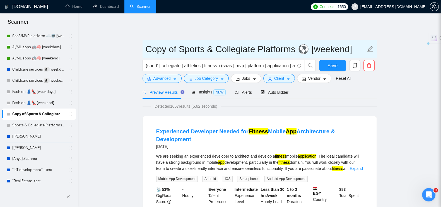
drag, startPoint x: 180, startPoint y: 44, endPoint x: 137, endPoint y: 44, distance: 42.4
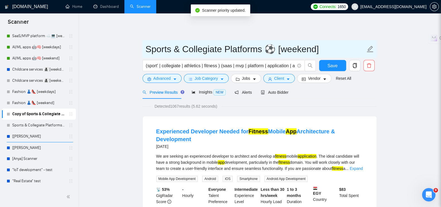
click at [320, 44] on input "Sports & Collegiate Platforms ⚽️ [weekend]" at bounding box center [256, 49] width 220 height 14
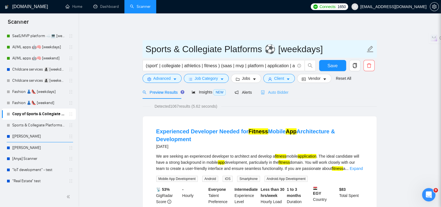
type input "Sports & Collegiate Platforms ⚽️ [weekdays]"
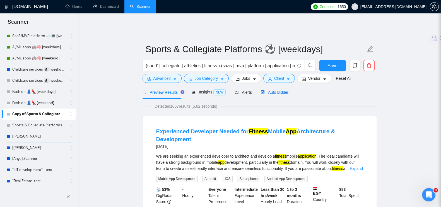
click at [275, 90] on span "Auto Bidder" at bounding box center [275, 92] width 28 height 4
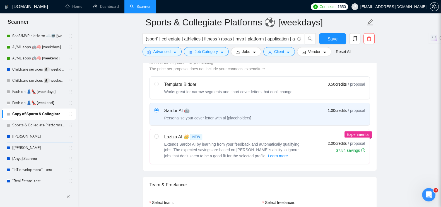
radio input "false"
radio input "true"
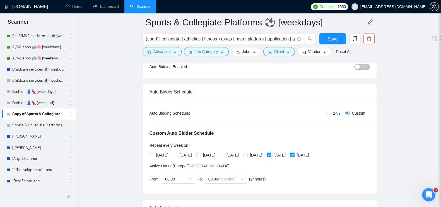
click at [284, 152] on span "[DATE]" at bounding box center [279, 155] width 17 height 6
click at [271, 153] on input "[DATE]" at bounding box center [269, 155] width 4 height 4
checkbox input "false"
click at [311, 152] on span "[DATE]" at bounding box center [303, 155] width 17 height 6
click at [294, 153] on input "[DATE]" at bounding box center [292, 155] width 4 height 4
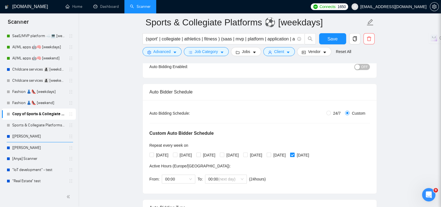
checkbox input "false"
click at [153, 153] on input "[DATE]" at bounding box center [151, 155] width 4 height 4
checkbox input "true"
click at [179, 152] on label "[DATE]" at bounding box center [183, 155] width 21 height 6
click at [200, 153] on input "[DATE]" at bounding box center [198, 155] width 4 height 4
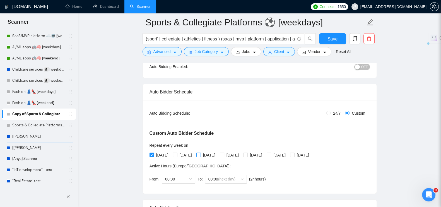
checkbox input "true"
click at [179, 152] on span "[DATE]" at bounding box center [185, 155] width 17 height 6
click at [177, 153] on input "[DATE]" at bounding box center [175, 155] width 4 height 4
checkbox input "true"
click at [237, 152] on span "[DATE]" at bounding box center [232, 155] width 17 height 6
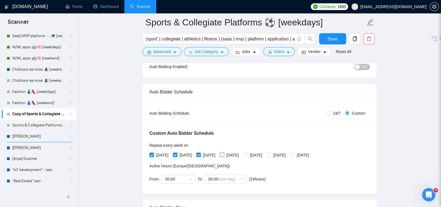
click at [224, 153] on input "[DATE]" at bounding box center [222, 155] width 4 height 4
checkbox input "true"
click at [247, 153] on input "[DATE]" at bounding box center [245, 155] width 4 height 4
checkbox input "true"
click at [191, 175] on span "00:00" at bounding box center [178, 179] width 27 height 8
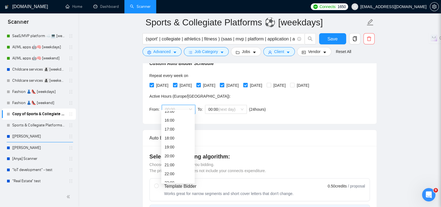
scroll to position [143, 0]
click at [174, 140] on div "19:00" at bounding box center [178, 142] width 27 height 6
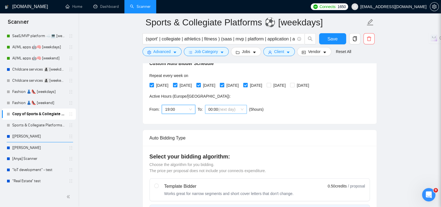
click at [240, 105] on span "00:00 (next day)" at bounding box center [225, 109] width 35 height 8
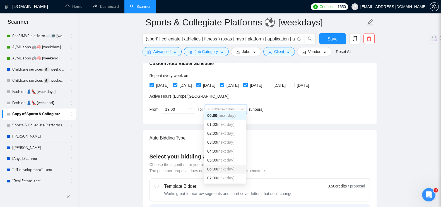
click at [216, 168] on div "06:00 (next day)" at bounding box center [224, 169] width 35 height 6
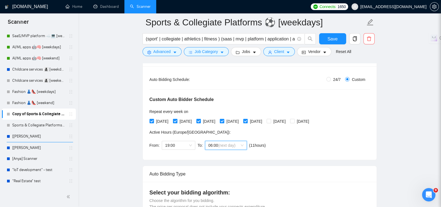
scroll to position [69, 0]
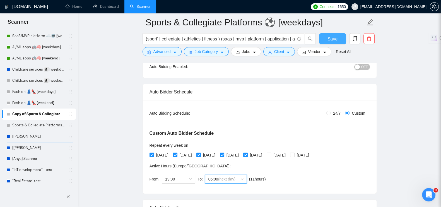
click at [329, 39] on span "Save" at bounding box center [332, 38] width 10 height 7
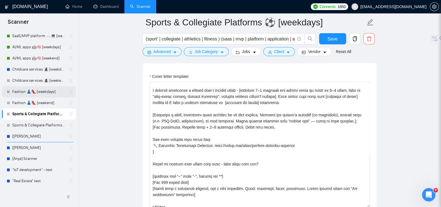
click at [32, 90] on link "Fashion 👗👠 [weekdays]" at bounding box center [38, 91] width 53 height 11
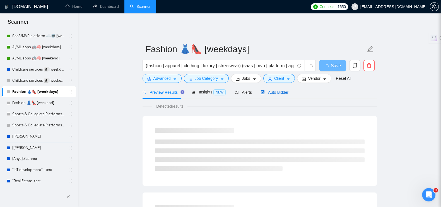
click at [266, 90] on span "Auto Bidder" at bounding box center [275, 92] width 28 height 4
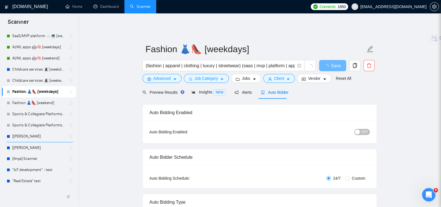
radio input "false"
radio input "true"
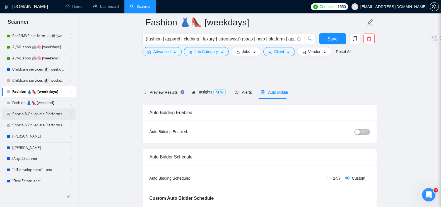
scroll to position [105, 0]
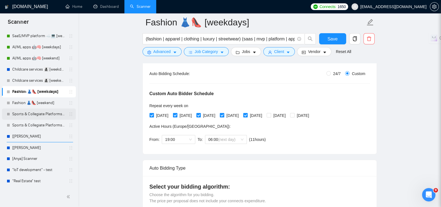
click at [30, 113] on link "Sports & Collegiate Platforms ⚽️ [weekdays]" at bounding box center [38, 113] width 53 height 11
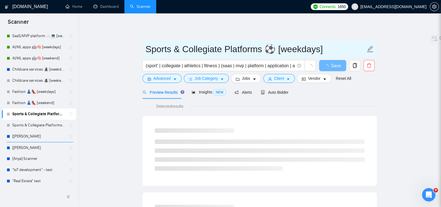
click at [174, 48] on input "Sports & Collegiate Platforms ⚽️ [weekdays]" at bounding box center [256, 49] width 220 height 14
drag, startPoint x: 173, startPoint y: 46, endPoint x: 223, endPoint y: 42, distance: 49.8
click at [223, 42] on input "Sports & Collegiate Platforms ⚽️ [weekdays]" at bounding box center [256, 49] width 220 height 14
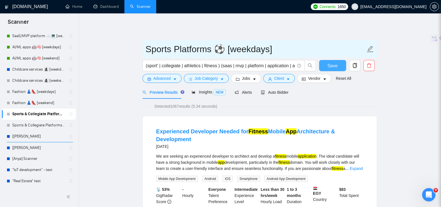
type input "Sports Platforms ⚽️ [weekdays]"
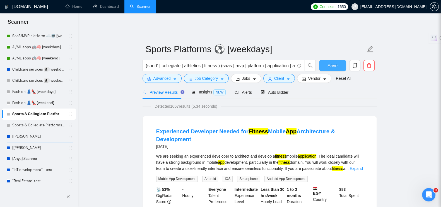
click at [330, 62] on span "Save" at bounding box center [332, 65] width 10 height 7
click at [31, 126] on link "Sports & Collegiate Platforms ⚽️ [weekend]" at bounding box center [38, 125] width 53 height 11
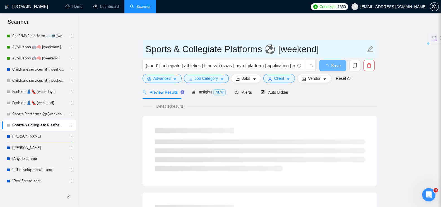
drag, startPoint x: 175, startPoint y: 45, endPoint x: 225, endPoint y: 47, distance: 50.5
click at [225, 47] on input "Sports & Collegiate Platforms ⚽️ [weekend]" at bounding box center [256, 49] width 220 height 14
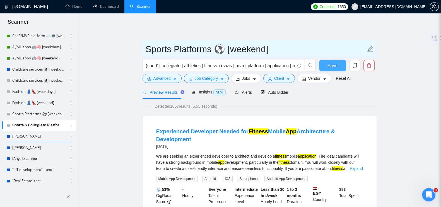
type input "Sports Platforms ⚽️ [weekend]"
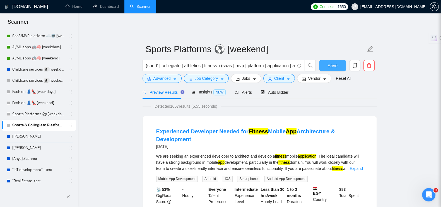
click at [329, 62] on span "Save" at bounding box center [332, 65] width 10 height 7
click at [428, 192] on icon "Open Intercom Messenger" at bounding box center [427, 193] width 9 height 9
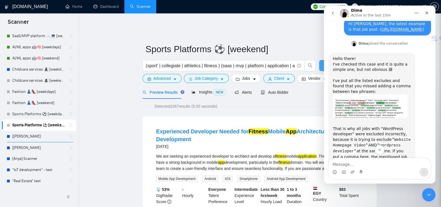
scroll to position [302, 0]
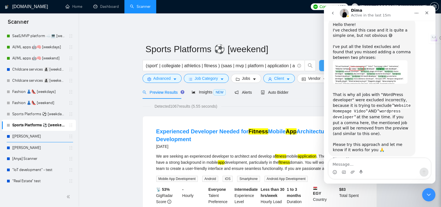
click at [349, 64] on img "Dima says…" at bounding box center [370, 71] width 75 height 23
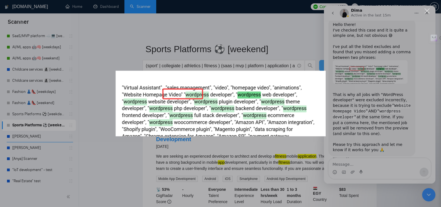
click at [304, 29] on div "Intercom messenger" at bounding box center [220, 103] width 441 height 207
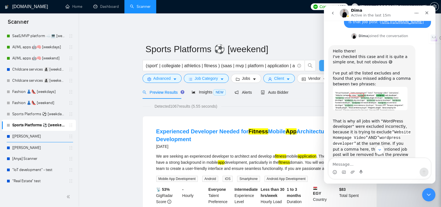
scroll to position [302, 0]
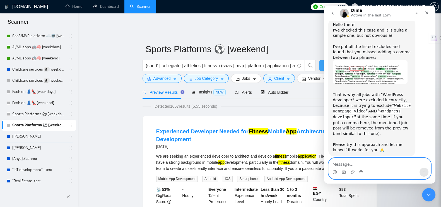
click at [355, 164] on textarea "Message…" at bounding box center [380, 162] width 102 height 9
type textarea "Dima, thank you so much!!!"
click at [426, 173] on icon "Send a message…" at bounding box center [424, 172] width 4 height 4
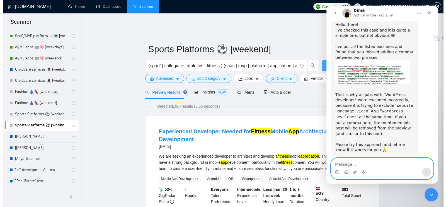
scroll to position [319, 0]
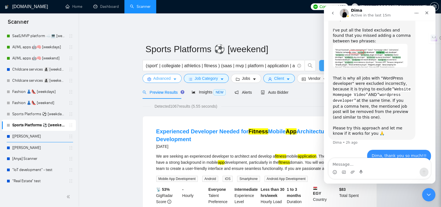
click at [163, 77] on span "Advanced" at bounding box center [161, 78] width 17 height 6
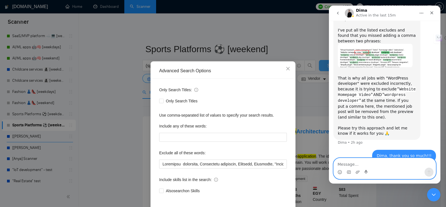
click at [379, 161] on textarea "Message…" at bounding box center [385, 162] width 102 height 9
click at [364, 136] on div "Hello there! I've checked this case and it is quite a simple one, but not obvio…" at bounding box center [385, 76] width 103 height 148
click at [348, 166] on textarea "Message…" at bounding box center [385, 162] width 102 height 9
click at [376, 166] on textarea "Could you pleaee" at bounding box center [385, 162] width 102 height 9
click at [375, 164] on textarea "Could you please also in the difference expla" at bounding box center [385, 162] width 102 height 9
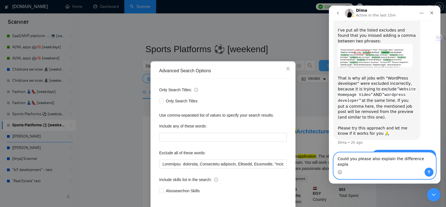
drag, startPoint x: 414, startPoint y: 164, endPoint x: 429, endPoint y: 165, distance: 15.2
click at [429, 165] on body "Dima Active in the last 15m Ask us anything, or share your feedback. [DATE] Hi,…" at bounding box center [385, 95] width 112 height 178
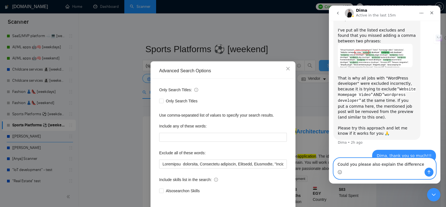
paste textarea "What difference would it make if I add WordPress developer in quotation marks v…"
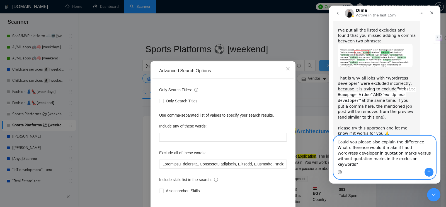
scroll to position [335, 0]
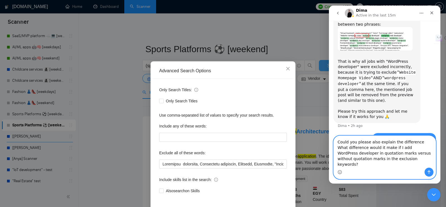
drag, startPoint x: 414, startPoint y: 147, endPoint x: 381, endPoint y: 153, distance: 33.7
click at [381, 153] on textarea "Could you please also explain the difference What difference would it make if I…" at bounding box center [385, 152] width 102 height 32
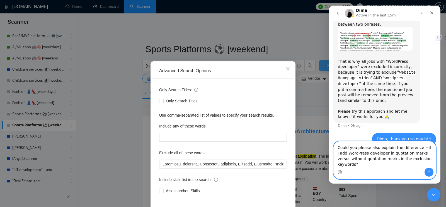
scroll to position [330, 0]
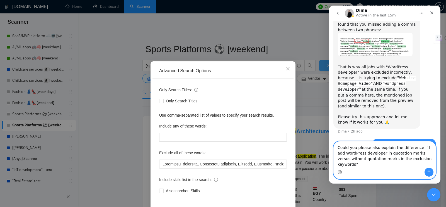
type textarea "Could you please also explain the difference if I add WordPress developer in qu…"
click at [427, 172] on icon "Send a message…" at bounding box center [429, 172] width 4 height 4
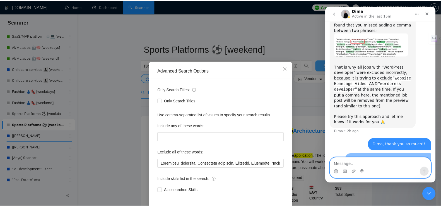
scroll to position [348, 0]
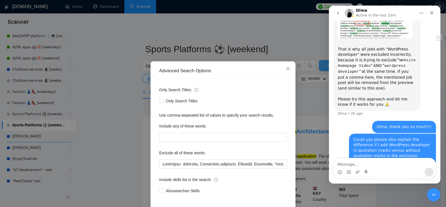
click at [309, 31] on div "Advanced Search Options Only Search Titles: Only Search Titles Use comma-separa…" at bounding box center [223, 103] width 446 height 207
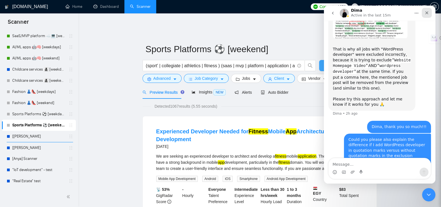
click at [424, 11] on div "Close" at bounding box center [427, 13] width 10 height 10
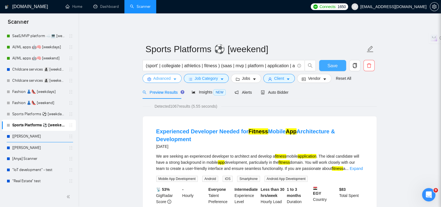
scroll to position [0, 0]
click at [162, 75] on span "Advanced" at bounding box center [161, 78] width 17 height 6
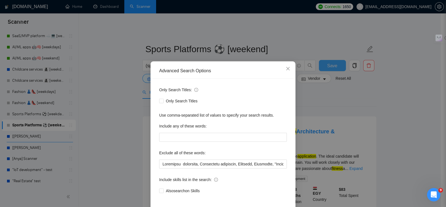
scroll to position [25, 0]
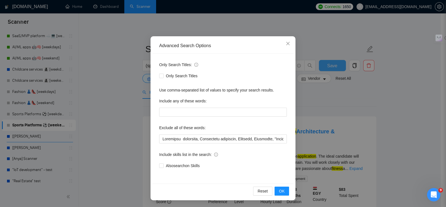
click at [119, 96] on div "Advanced Search Options Only Search Titles: Only Search Titles Use comma-separa…" at bounding box center [223, 103] width 446 height 207
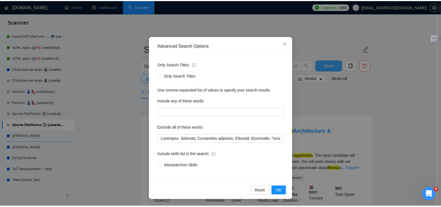
scroll to position [0, 0]
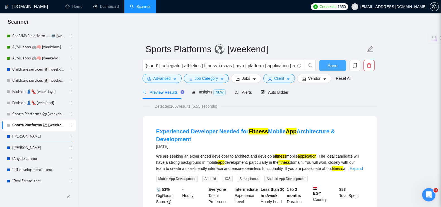
click at [341, 62] on button "Save" at bounding box center [332, 65] width 27 height 11
